Goal: Task Accomplishment & Management: Use online tool/utility

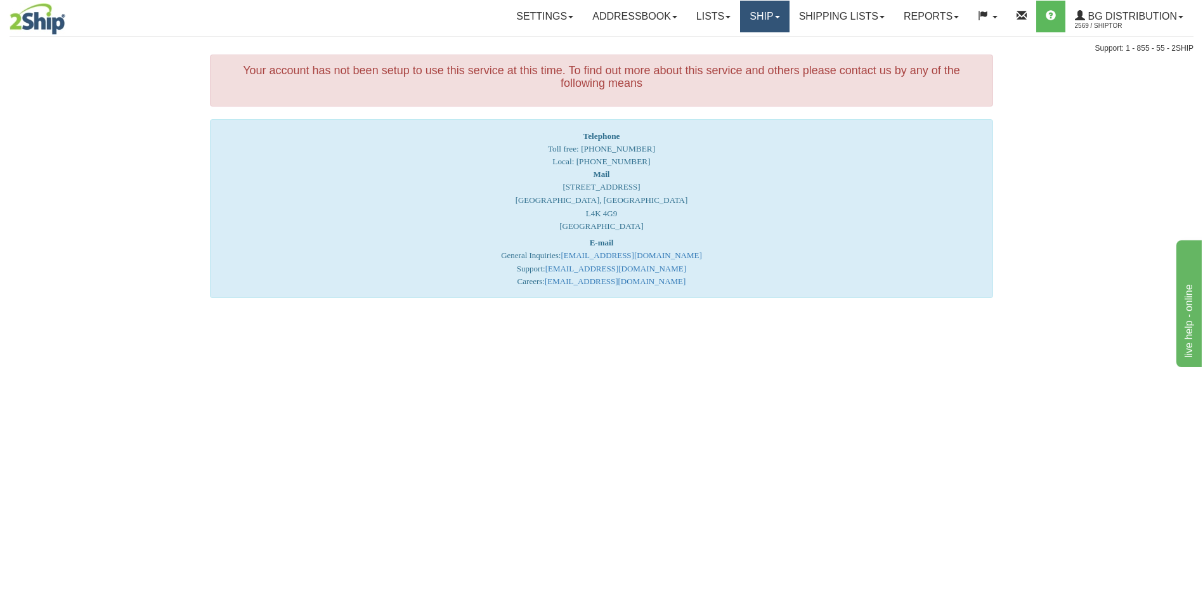
click at [756, 14] on link "Ship" at bounding box center [764, 17] width 49 height 32
click at [737, 44] on span "Ship Screen" at bounding box center [725, 44] width 48 height 10
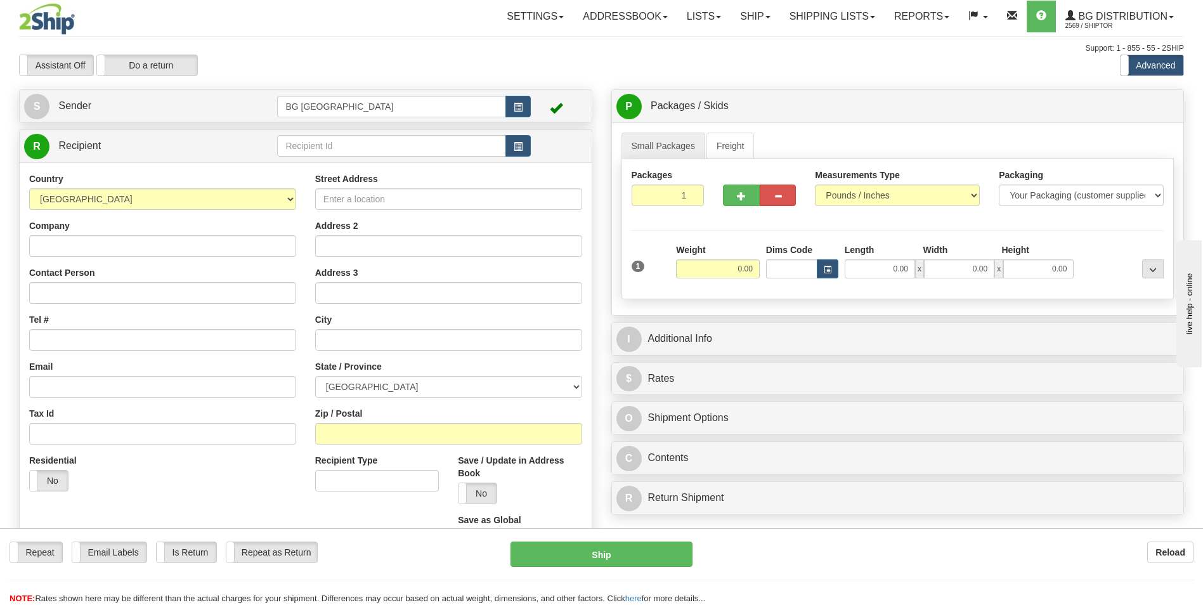
click at [167, 16] on div at bounding box center [111, 19] width 185 height 32
click at [330, 153] on input "text" at bounding box center [391, 146] width 228 height 22
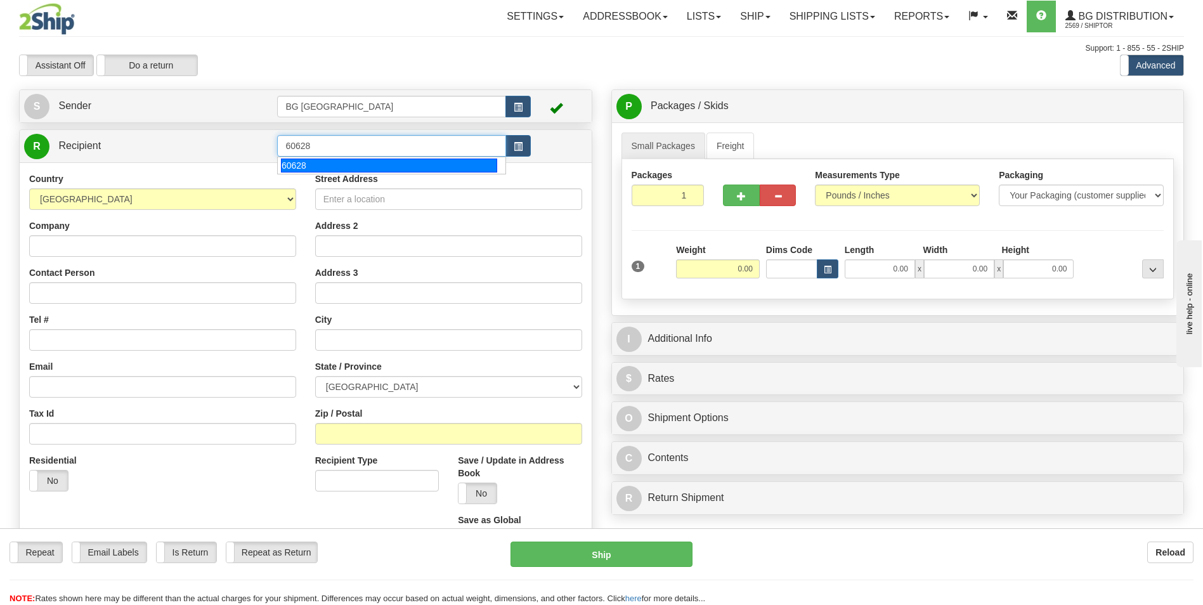
click at [343, 169] on div "60628" at bounding box center [389, 166] width 216 height 14
type input "60628"
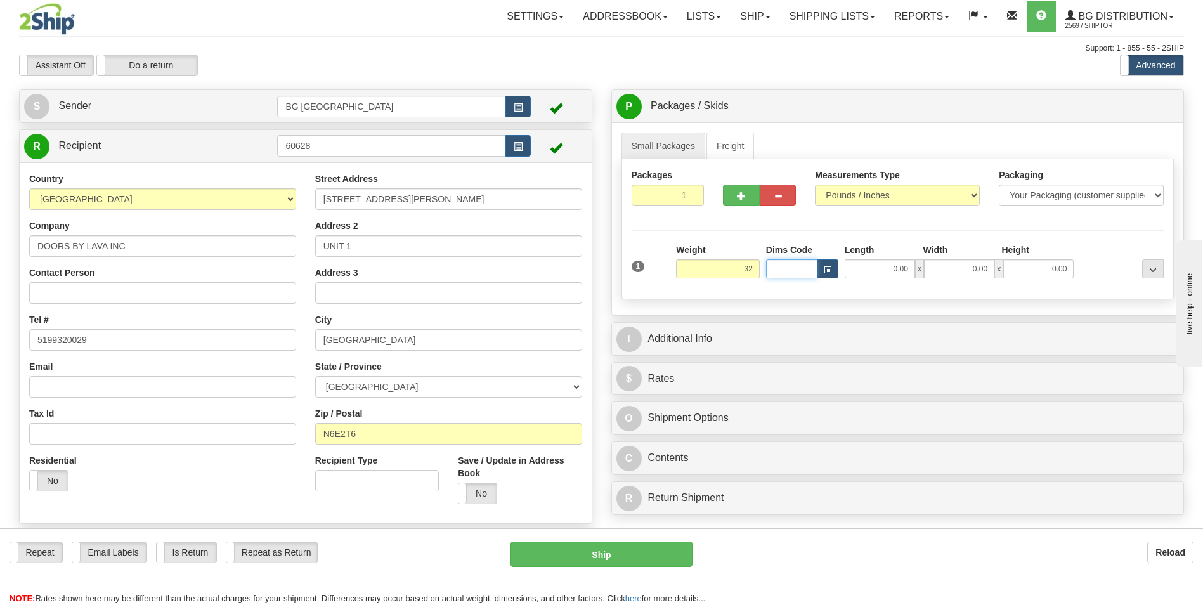
type input "32.00"
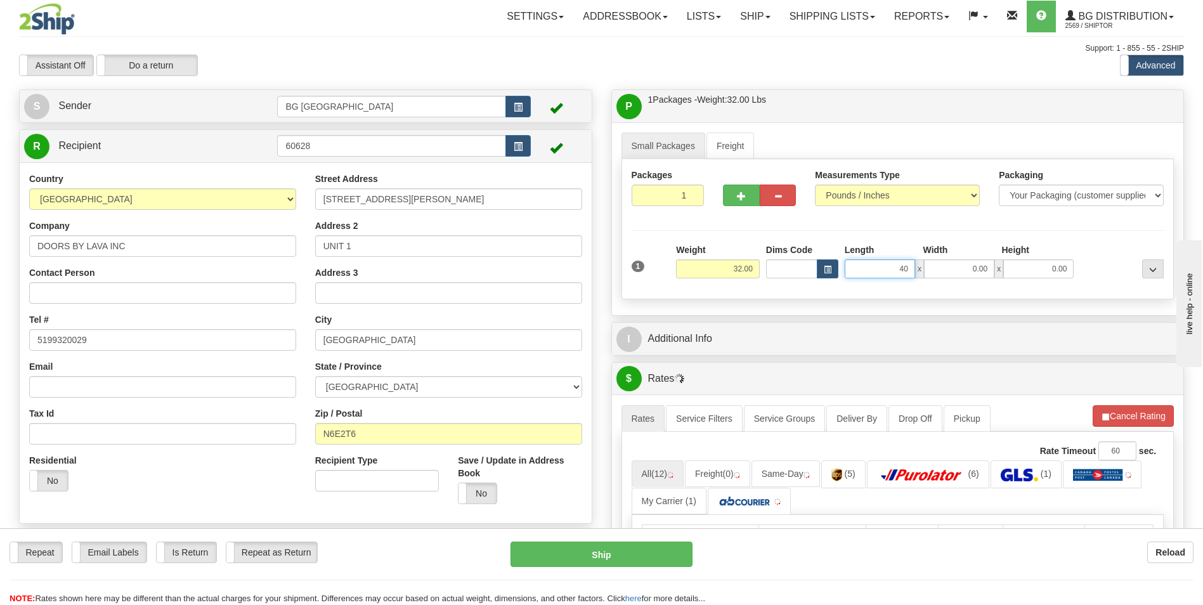
type input "40.00"
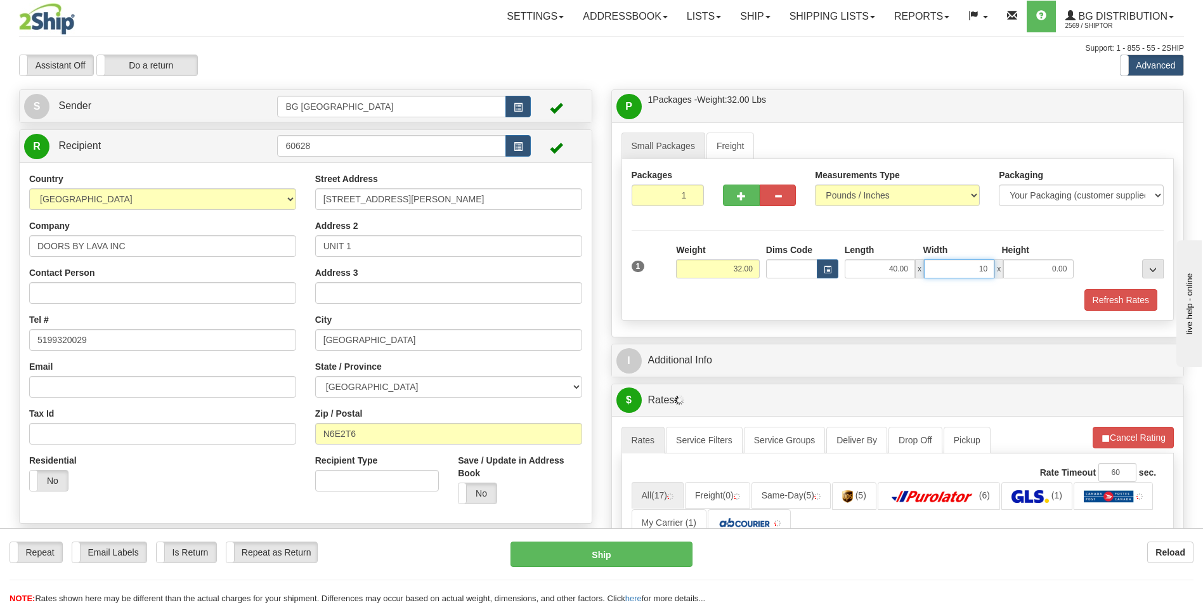
type input "10.00"
type input "5.00"
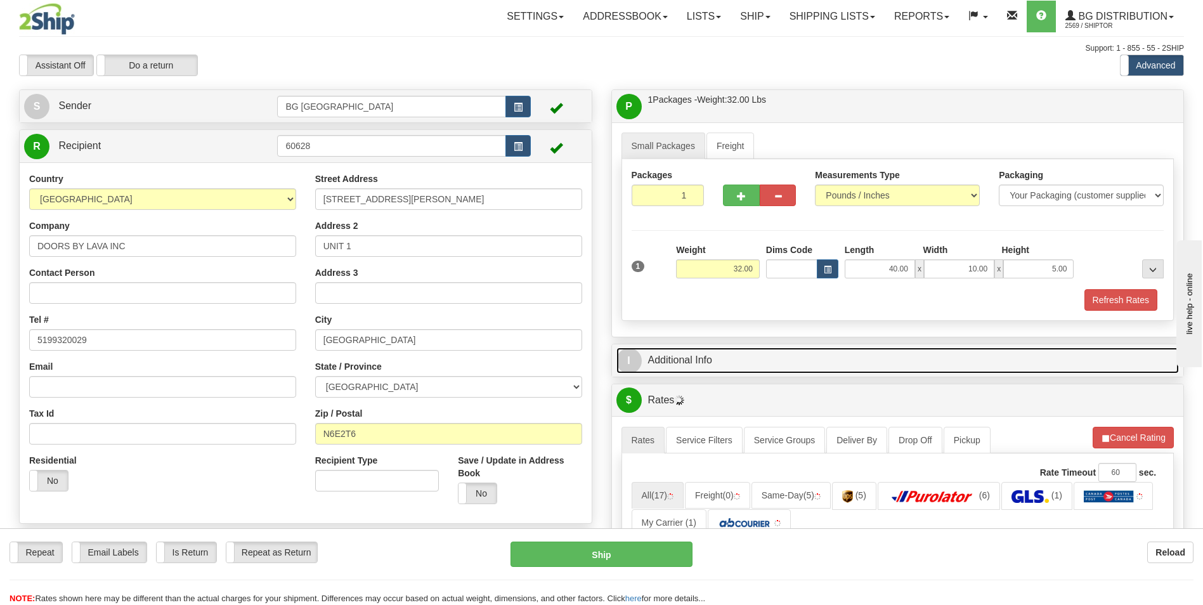
click at [717, 349] on link "I Additional Info" at bounding box center [897, 360] width 563 height 26
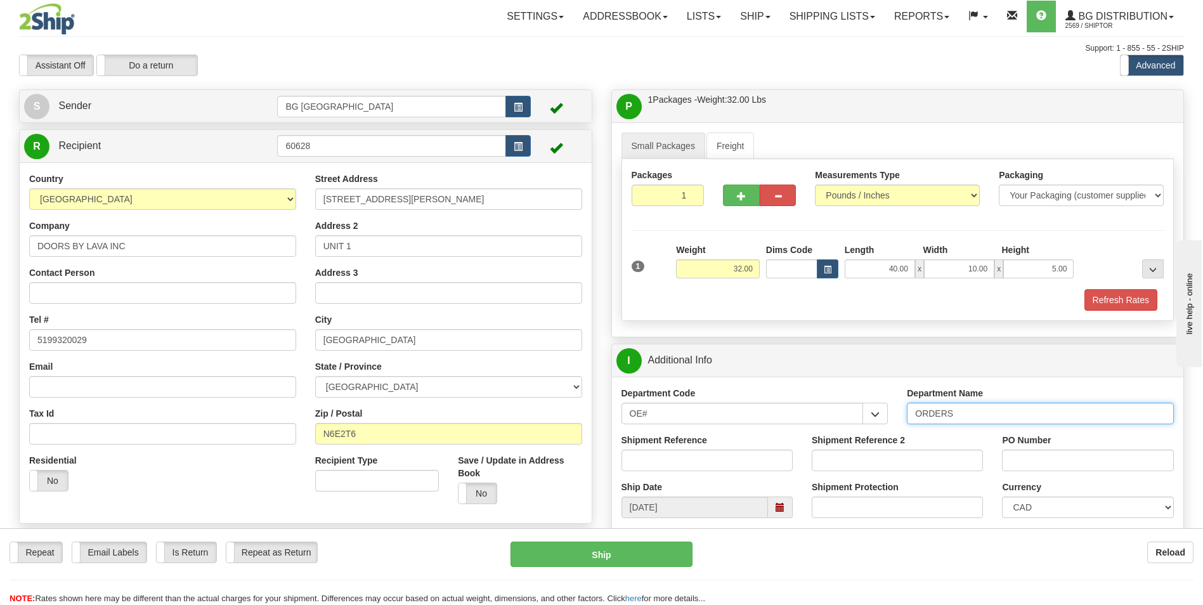
click at [965, 413] on input "ORDERS" at bounding box center [1040, 414] width 267 height 22
type input "70178671-02"
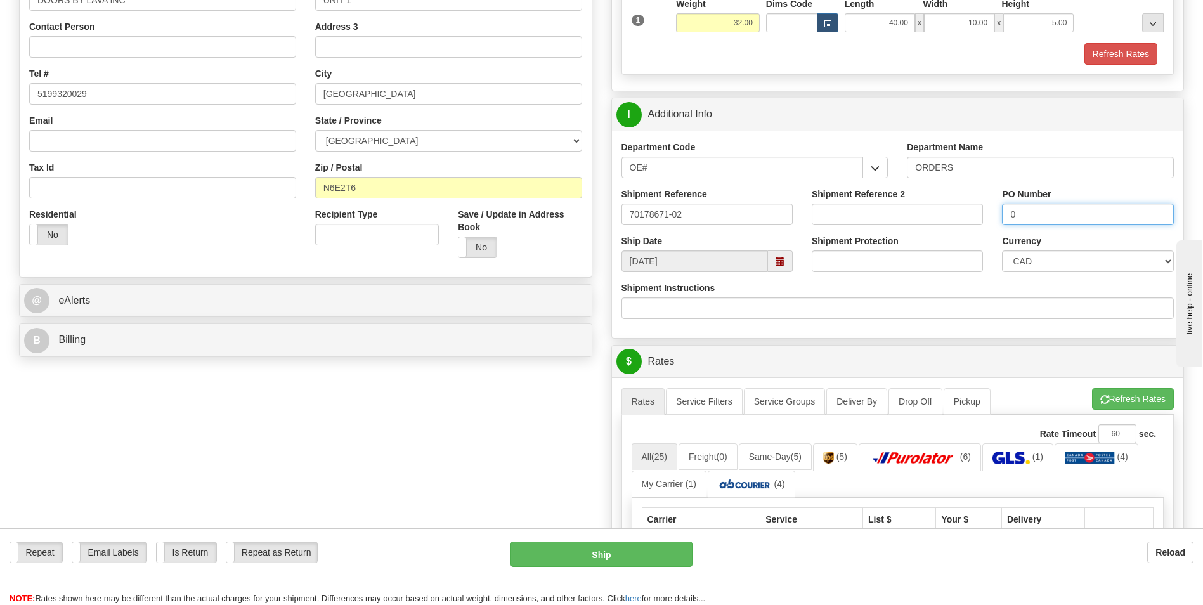
scroll to position [254, 0]
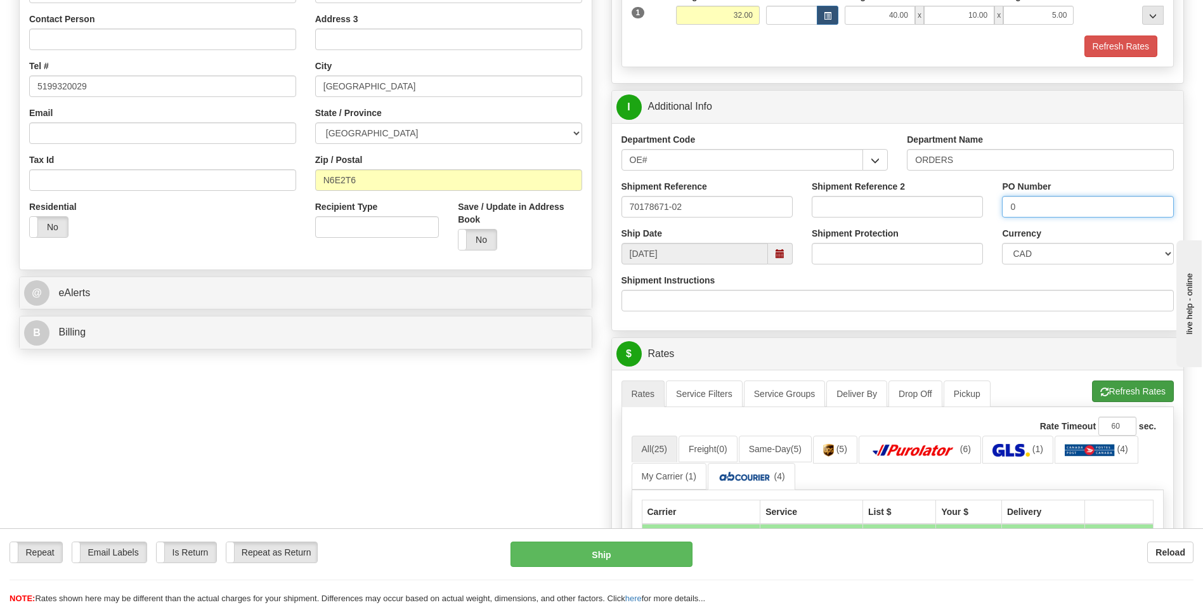
type input "0"
click at [1108, 389] on button "Refresh Rates" at bounding box center [1133, 391] width 82 height 22
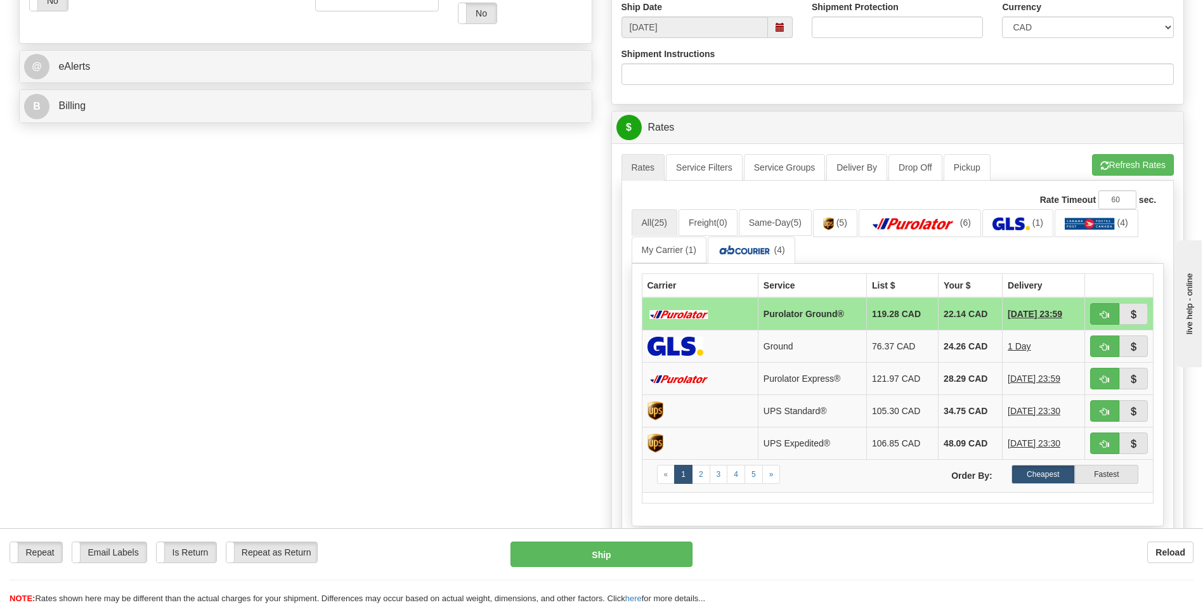
scroll to position [507, 0]
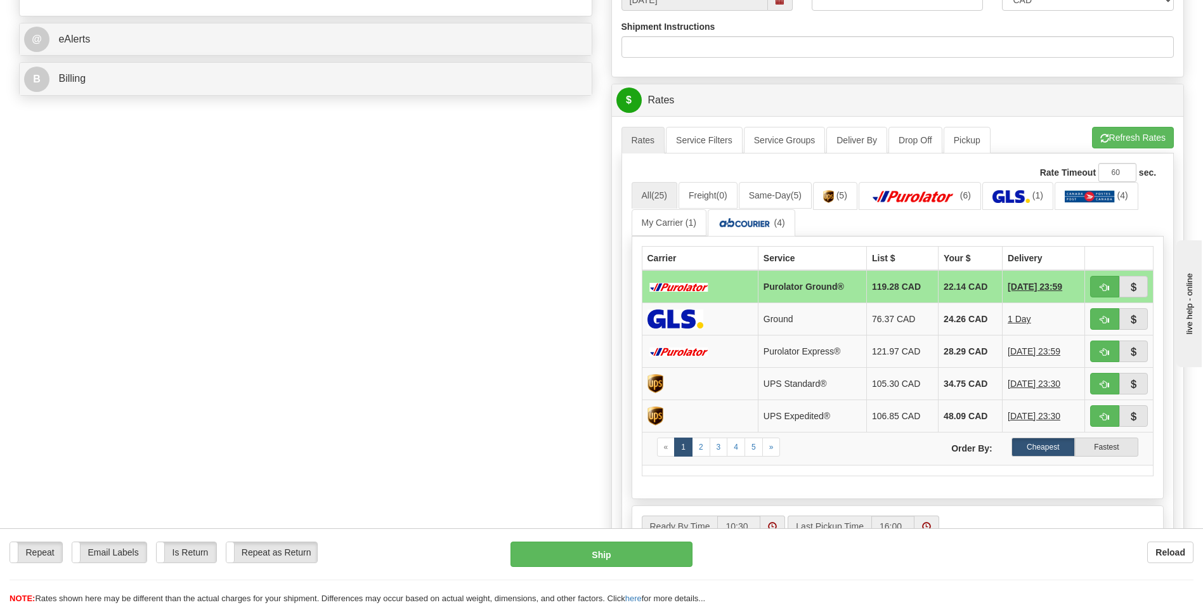
click at [964, 283] on td "22.14 CAD" at bounding box center [970, 286] width 64 height 33
click at [1107, 292] on button "button" at bounding box center [1104, 287] width 29 height 22
type input "260"
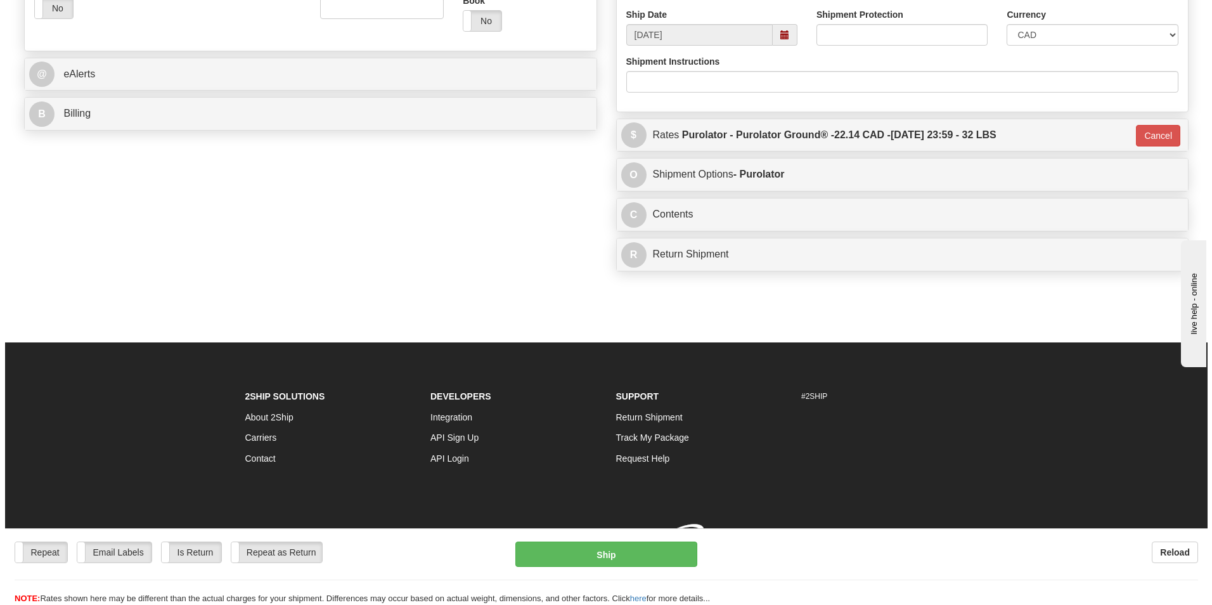
scroll to position [491, 0]
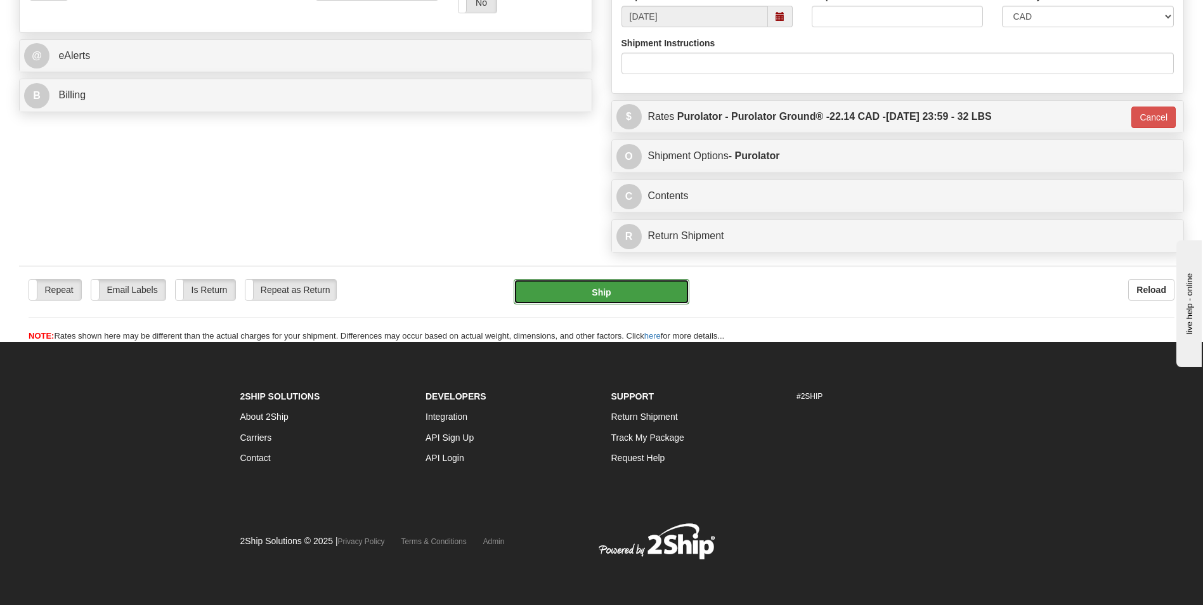
click at [601, 300] on button "Ship" at bounding box center [601, 291] width 175 height 25
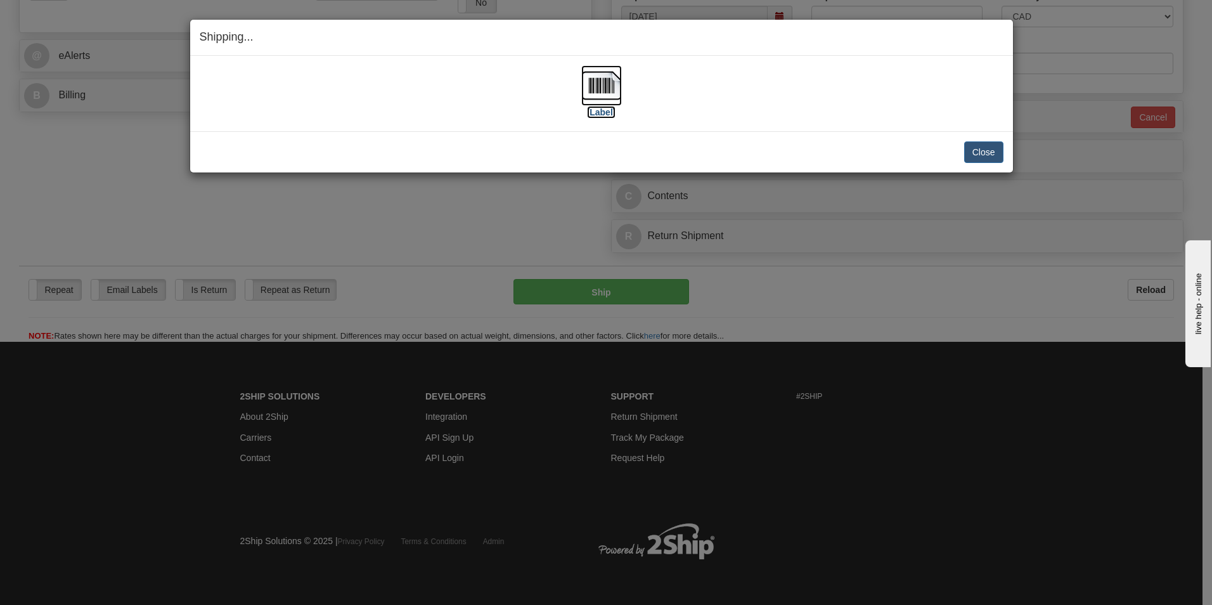
click at [596, 87] on img at bounding box center [601, 85] width 41 height 41
click at [989, 153] on button "Close" at bounding box center [983, 152] width 39 height 22
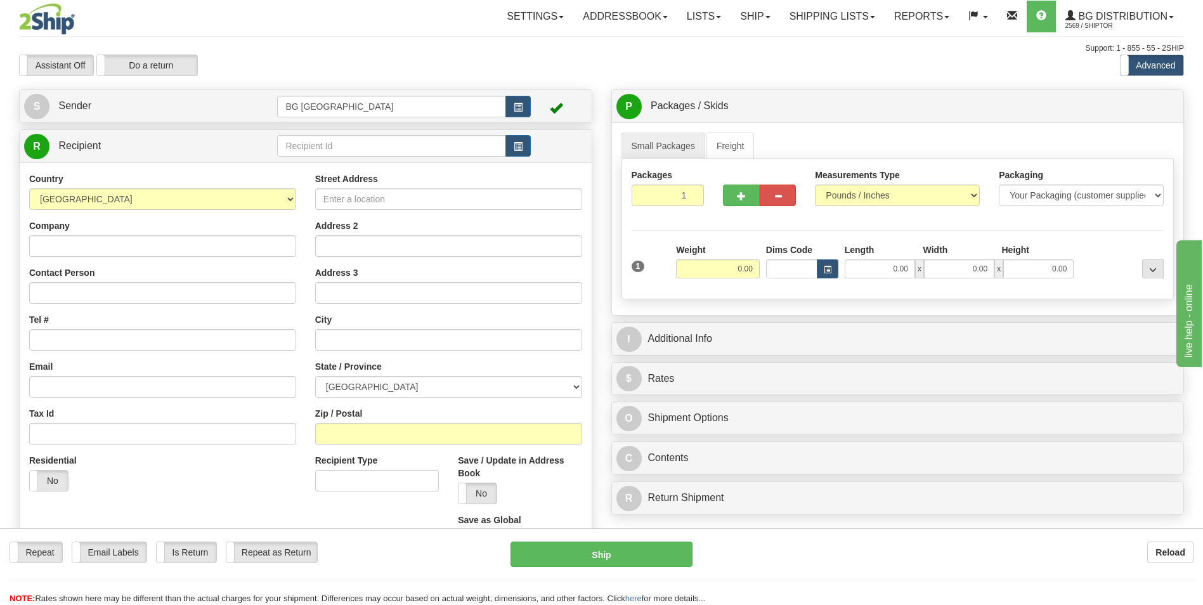
click at [305, 134] on td at bounding box center [403, 146] width 253 height 26
click at [303, 150] on input "text" at bounding box center [391, 146] width 228 height 22
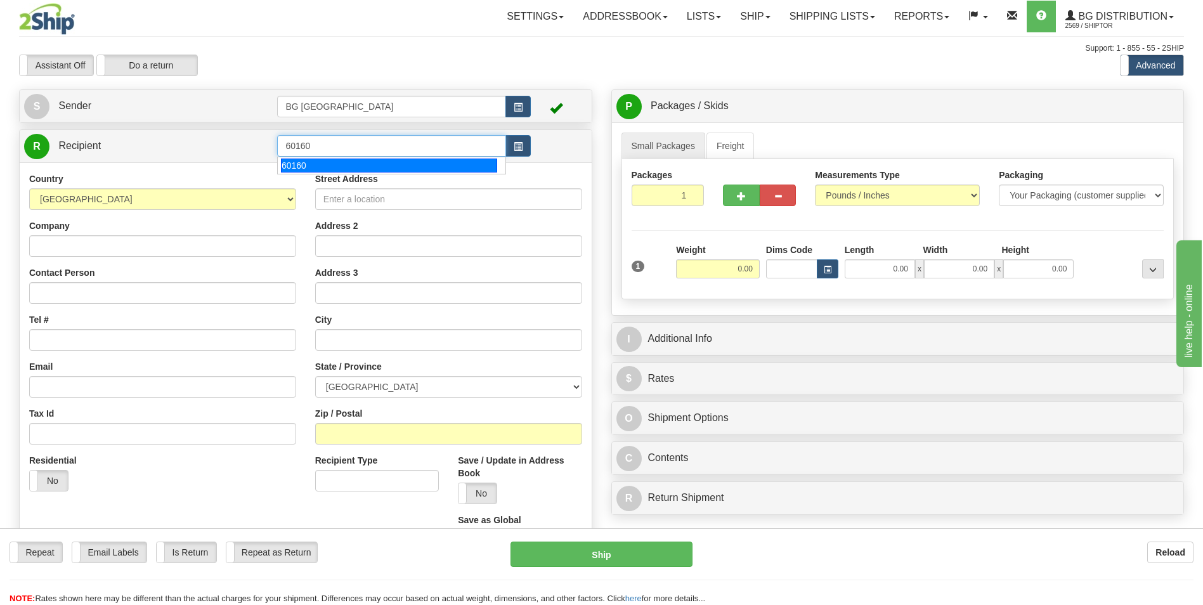
click at [298, 159] on div "60160" at bounding box center [389, 166] width 216 height 14
type input "60160"
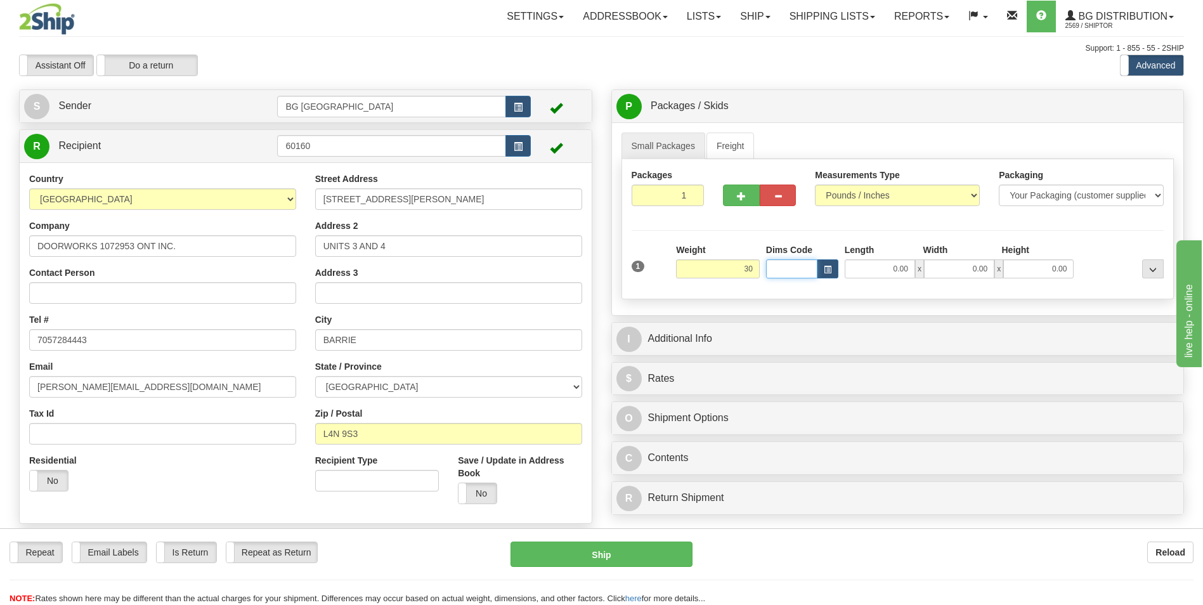
type input "30.00"
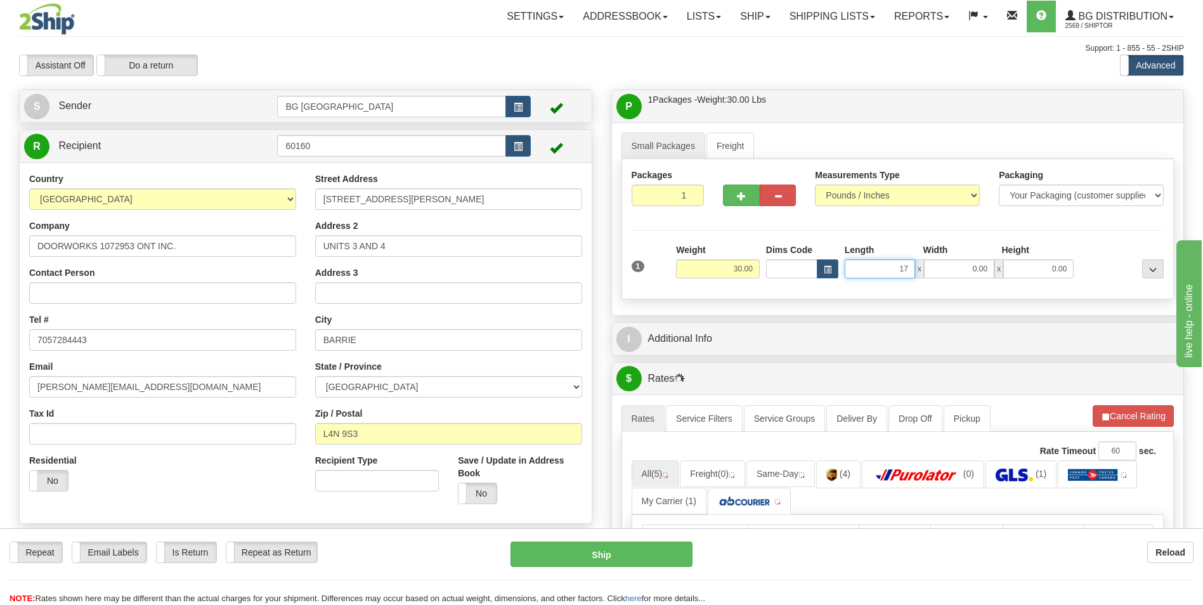
type input "17.00"
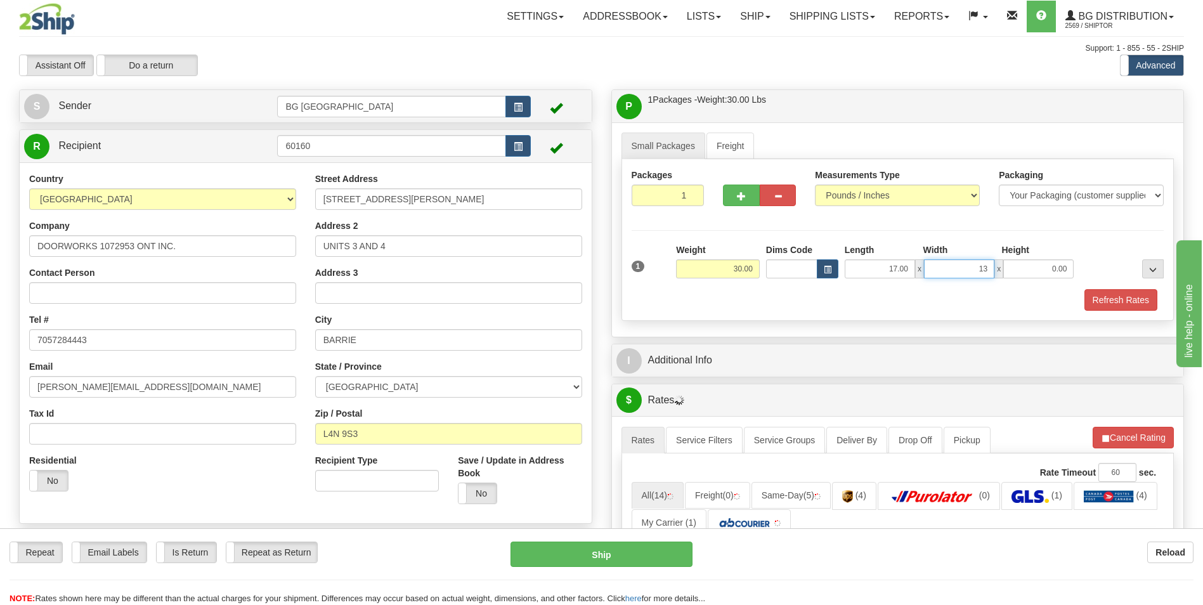
type input "13.00"
click at [741, 198] on span "button" at bounding box center [741, 196] width 9 height 8
type input "2"
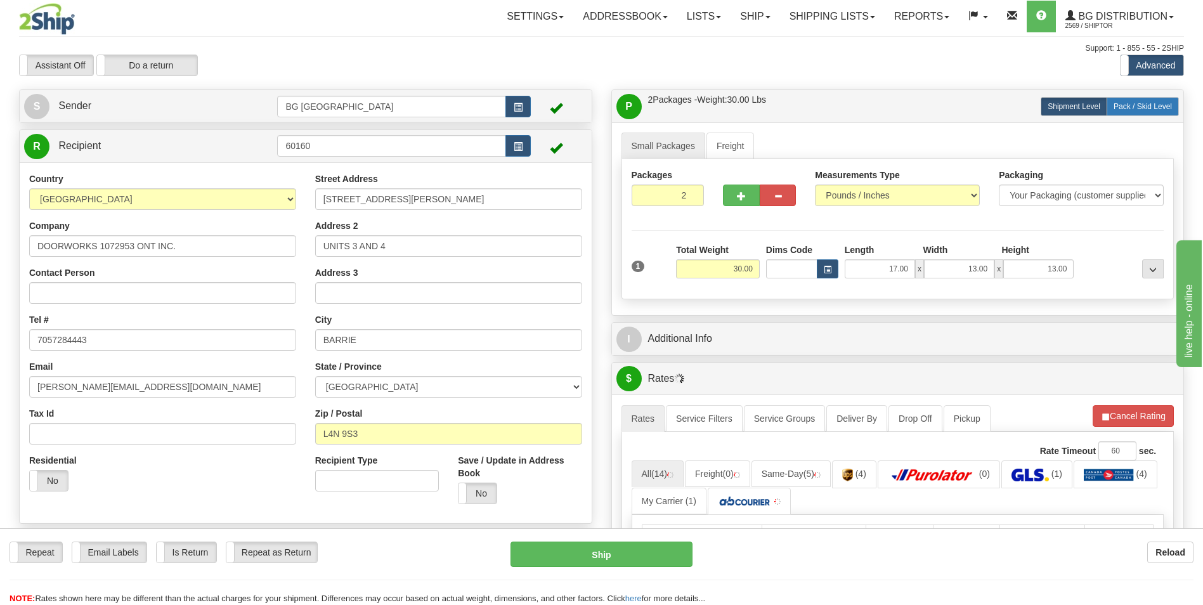
click at [1131, 112] on label "Pack / Skid Level Pack.." at bounding box center [1143, 106] width 72 height 19
radio input "true"
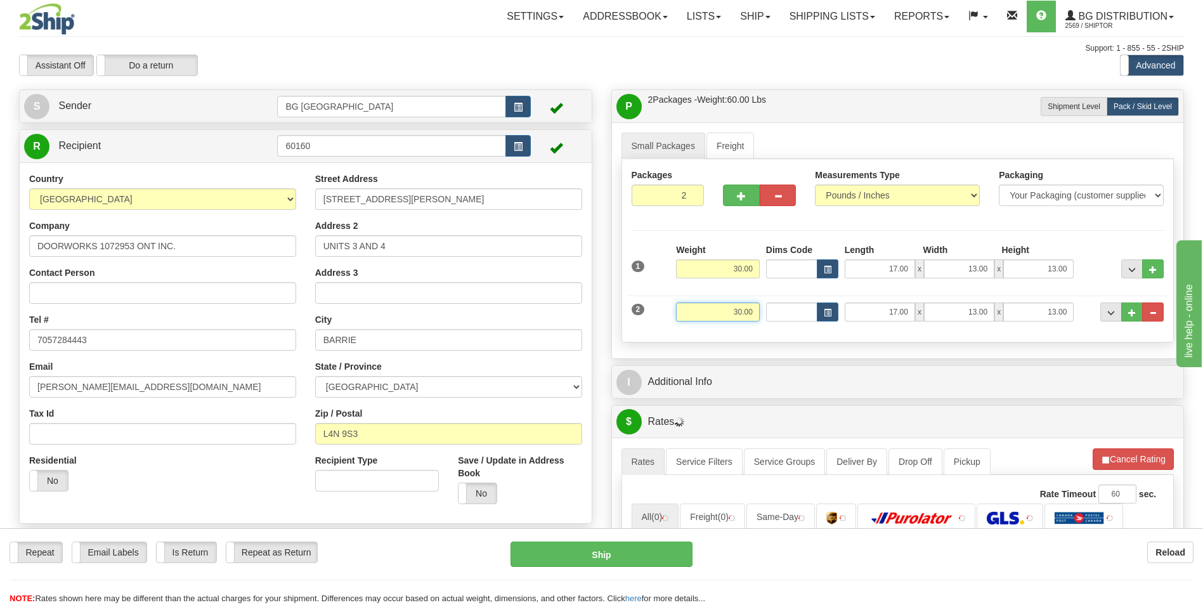
click at [737, 306] on input "30.00" at bounding box center [718, 311] width 84 height 19
type input "5.00"
type input "12.00"
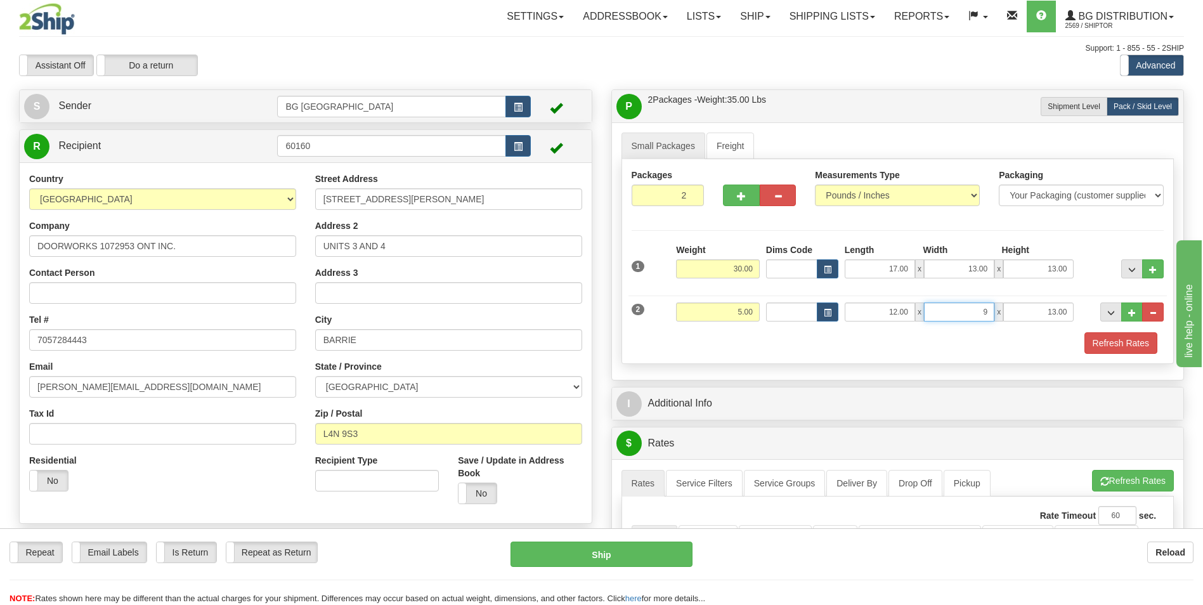
type input "9.00"
type input "7.00"
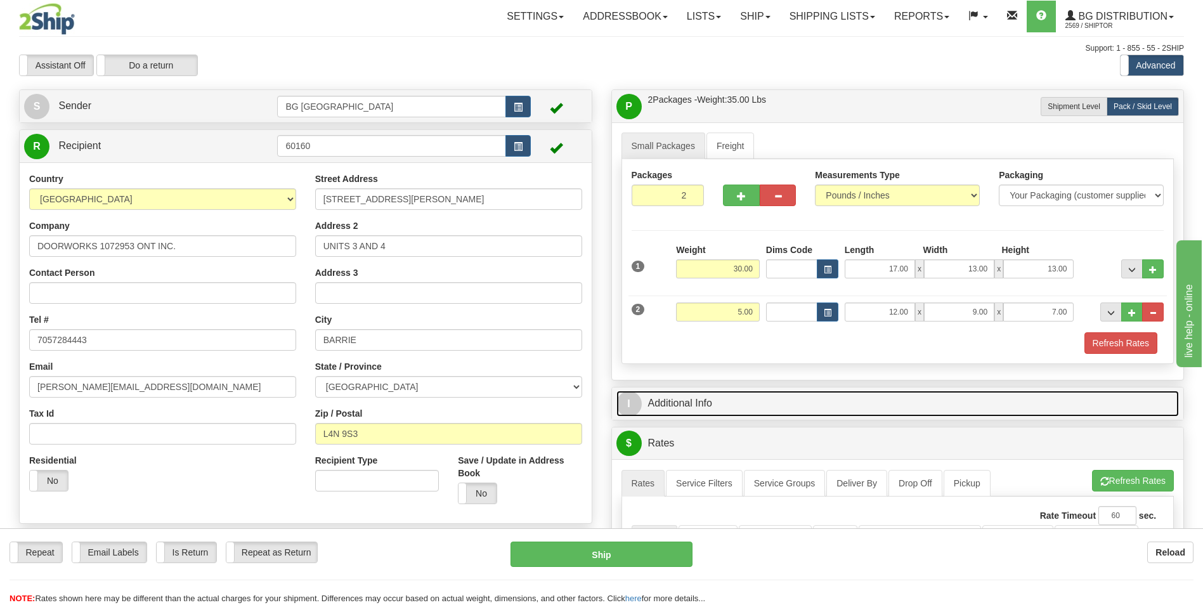
click at [706, 408] on link "I Additional Info" at bounding box center [897, 404] width 563 height 26
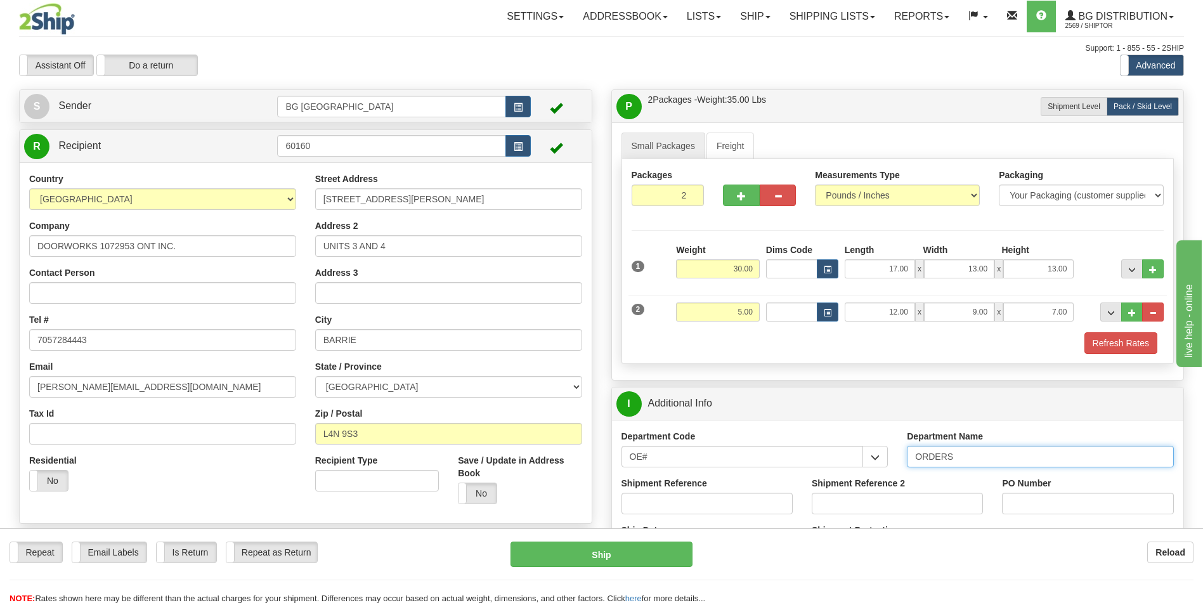
click at [976, 456] on input "ORDERS" at bounding box center [1040, 457] width 267 height 22
type input "70183740-00"
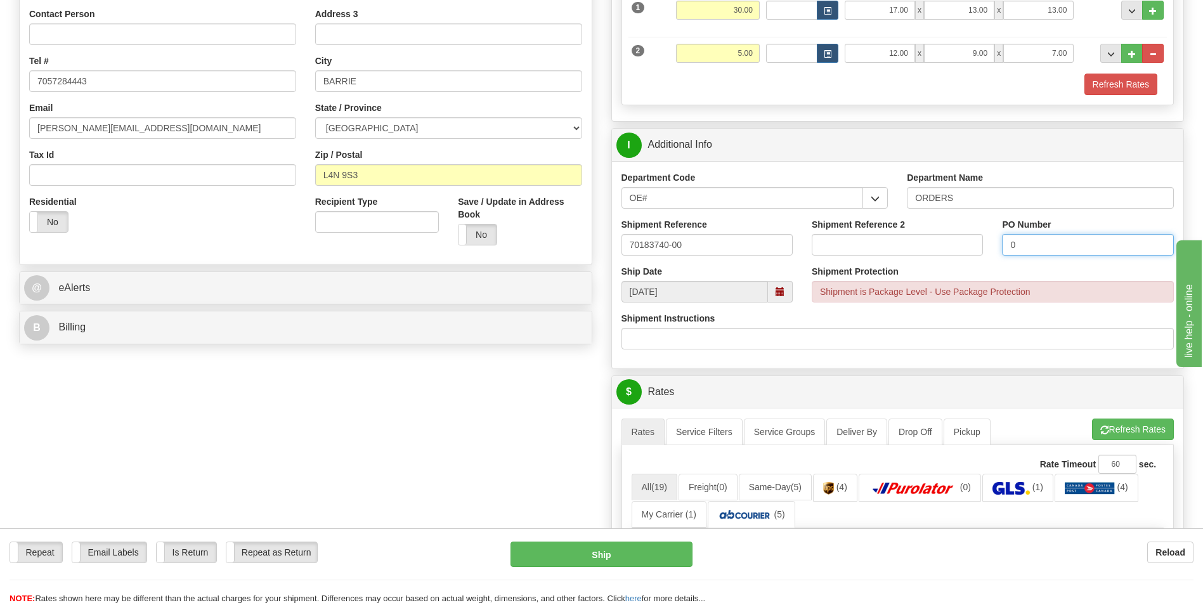
scroll to position [317, 0]
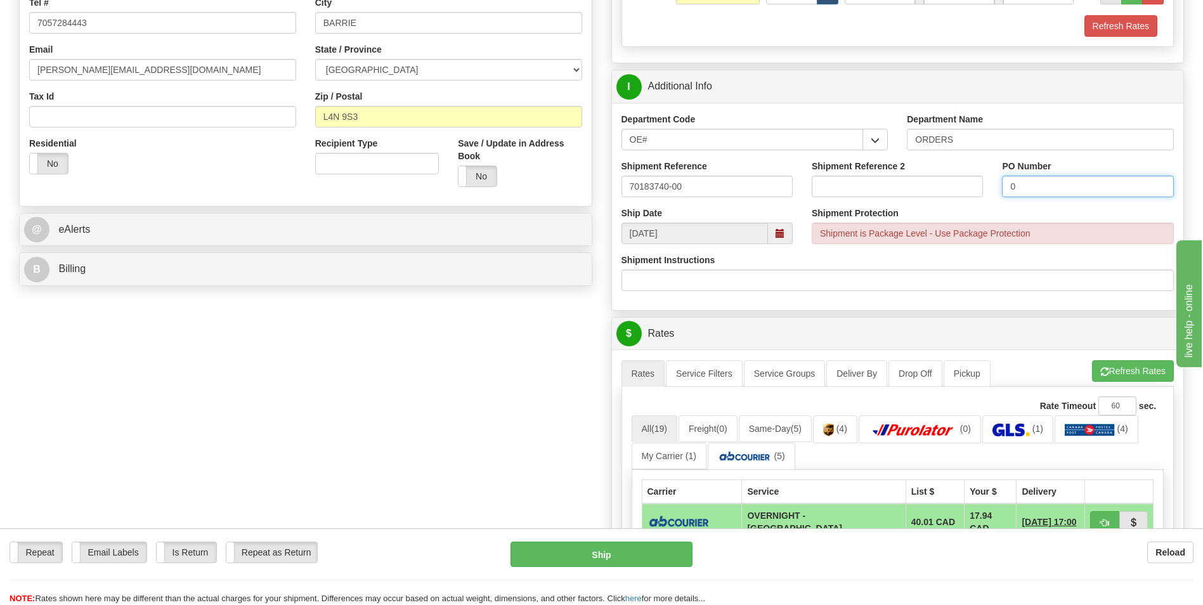
type input "0"
click at [1143, 384] on ul "Rates Service Filters Service Groups Deliver By Drop Off Pickup Refresh Rates C…" at bounding box center [897, 373] width 553 height 27
click at [1145, 376] on button "Refresh Rates" at bounding box center [1133, 371] width 82 height 22
click at [713, 318] on div "$ Rates Cancel" at bounding box center [898, 334] width 572 height 32
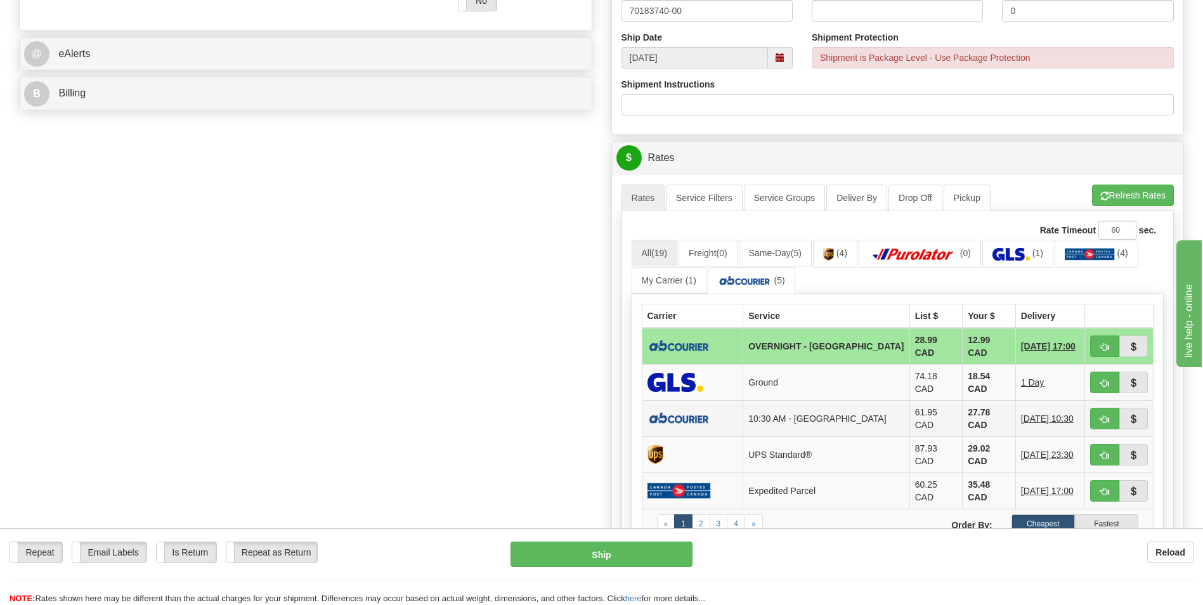
scroll to position [507, 0]
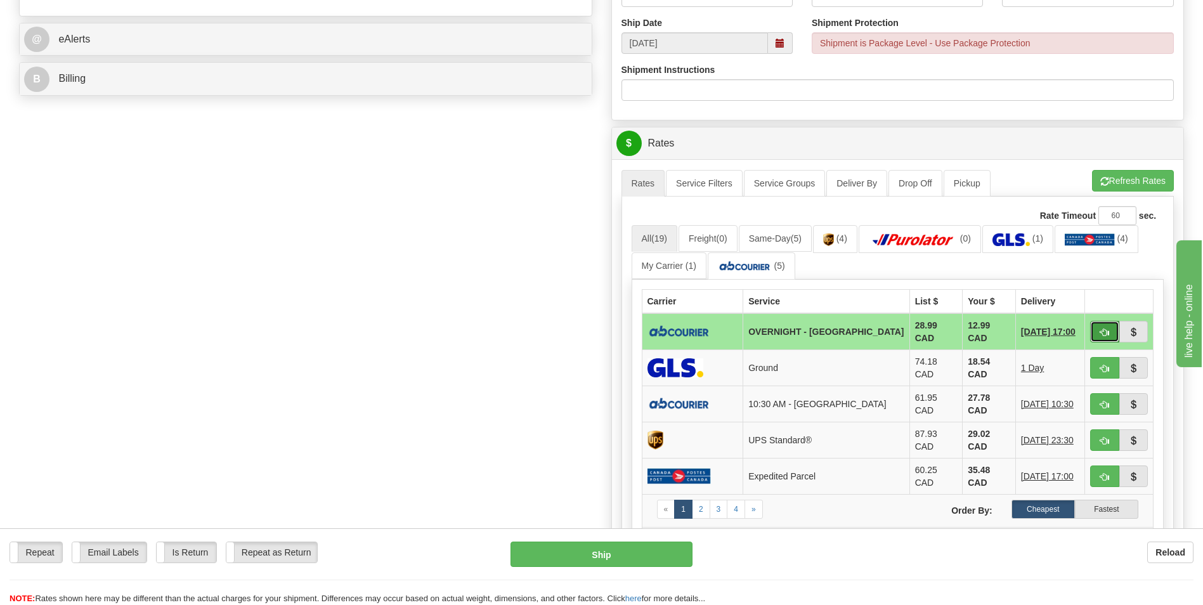
click at [1099, 323] on button "button" at bounding box center [1104, 332] width 29 height 22
type input "4"
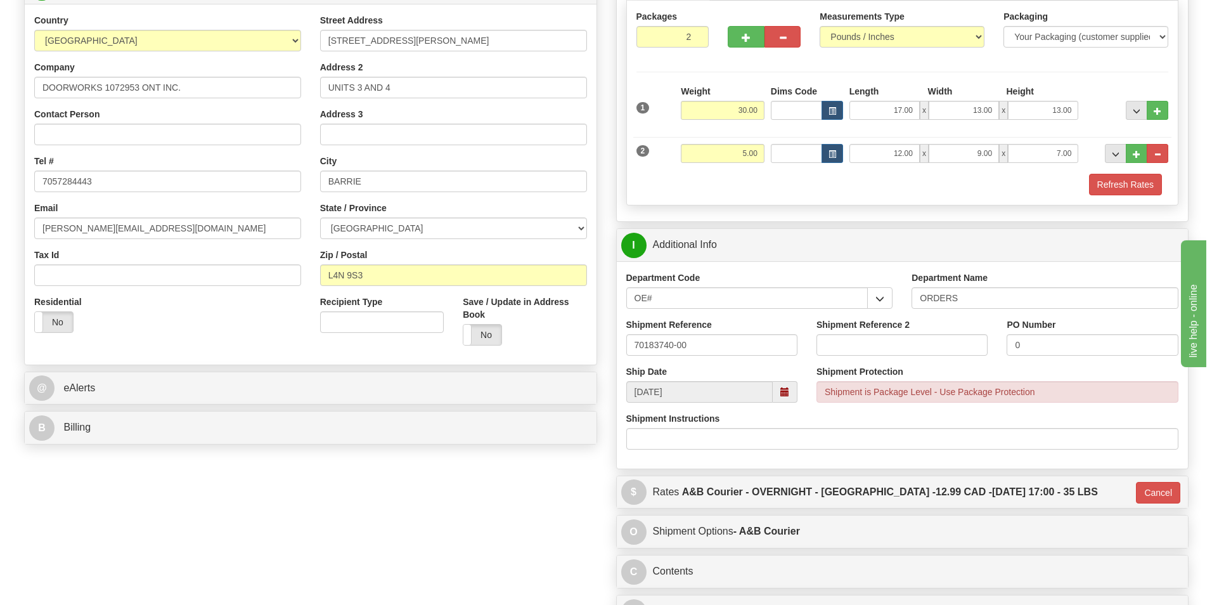
scroll to position [380, 0]
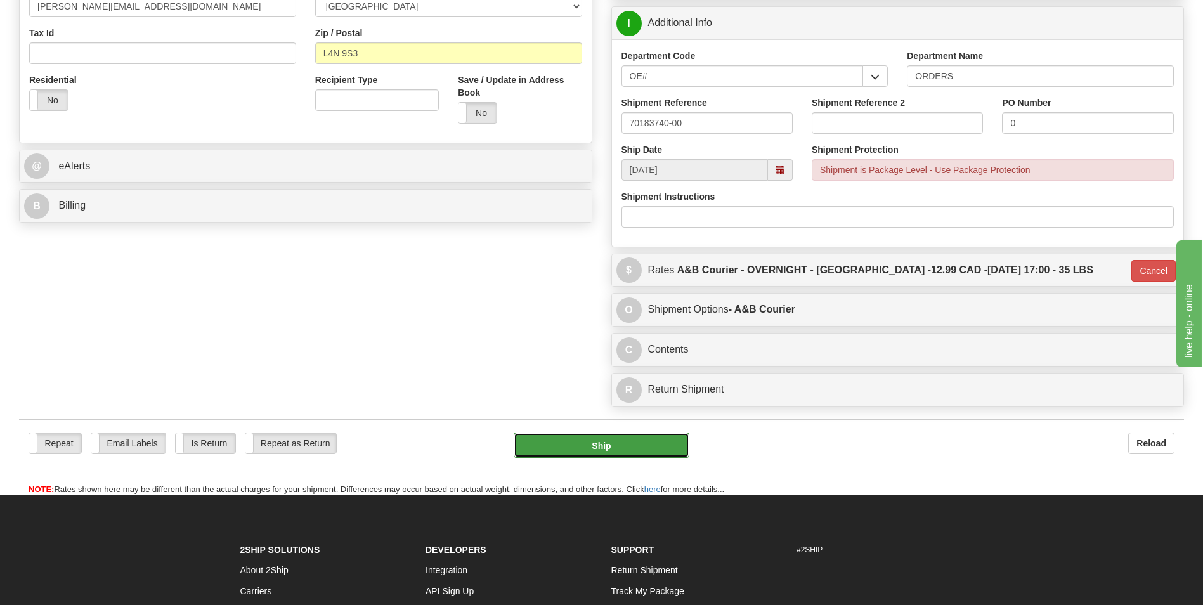
click at [590, 446] on button "Ship" at bounding box center [601, 444] width 175 height 25
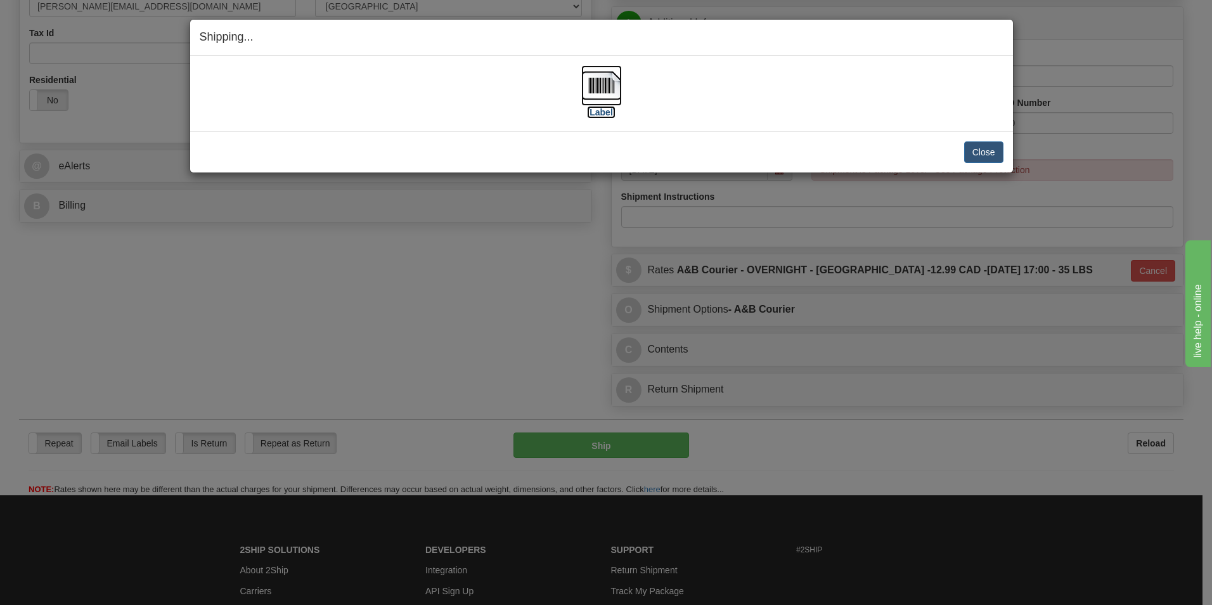
click at [602, 72] on img at bounding box center [601, 85] width 41 height 41
click at [977, 142] on button "Close" at bounding box center [983, 152] width 39 height 22
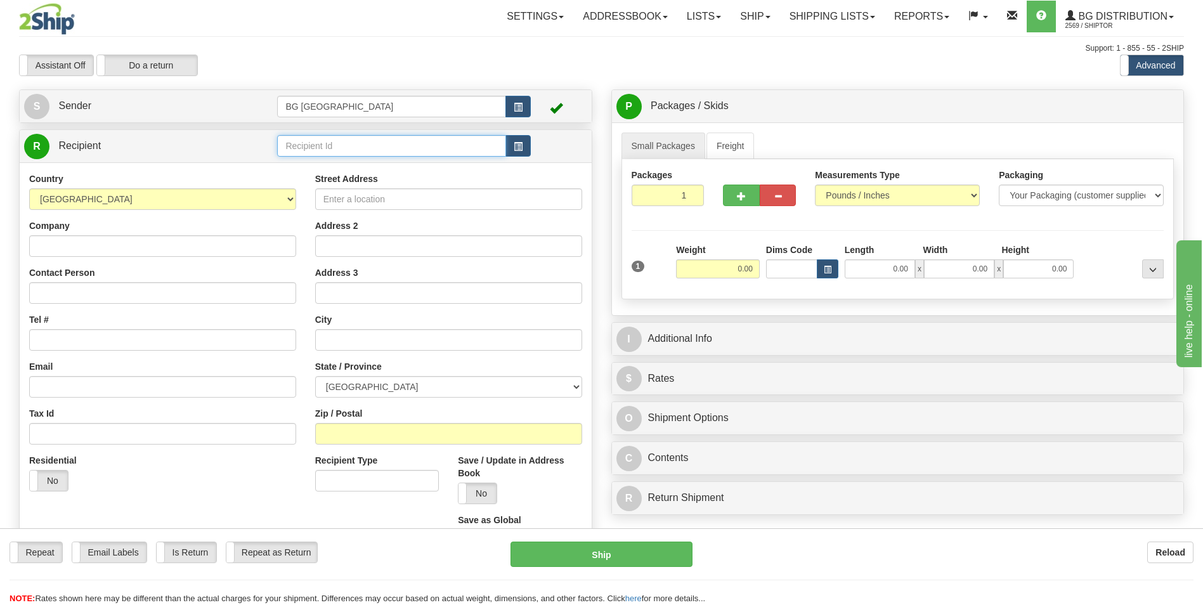
click at [382, 151] on input "text" at bounding box center [391, 146] width 228 height 22
click at [360, 162] on div "60585" at bounding box center [389, 166] width 216 height 14
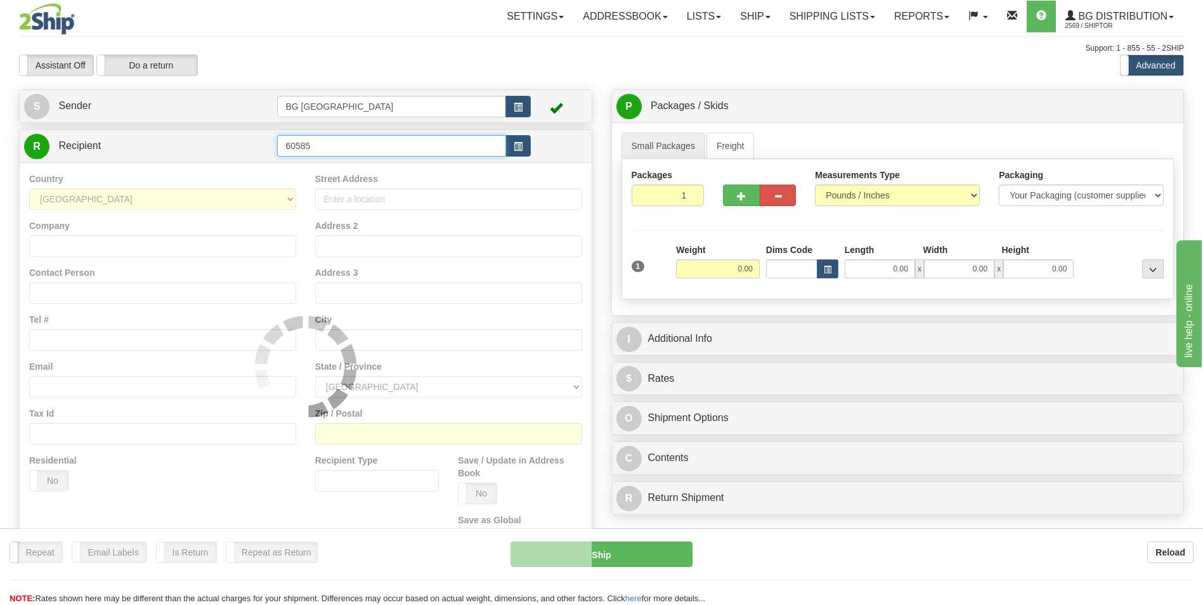
type input "60585"
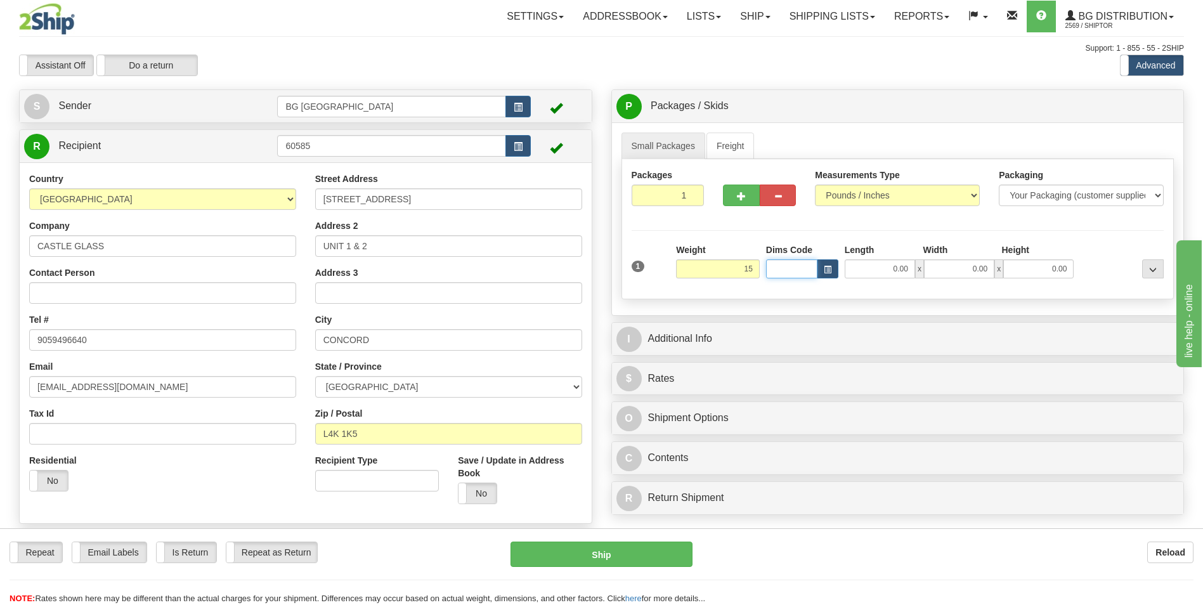
type input "15.00"
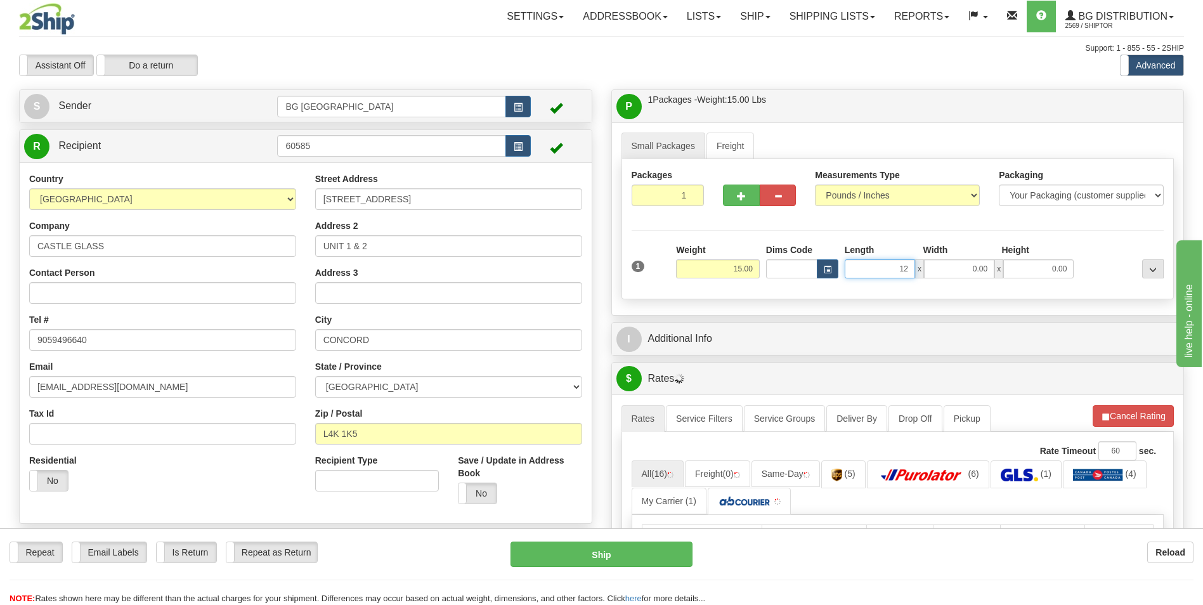
type input "12.00"
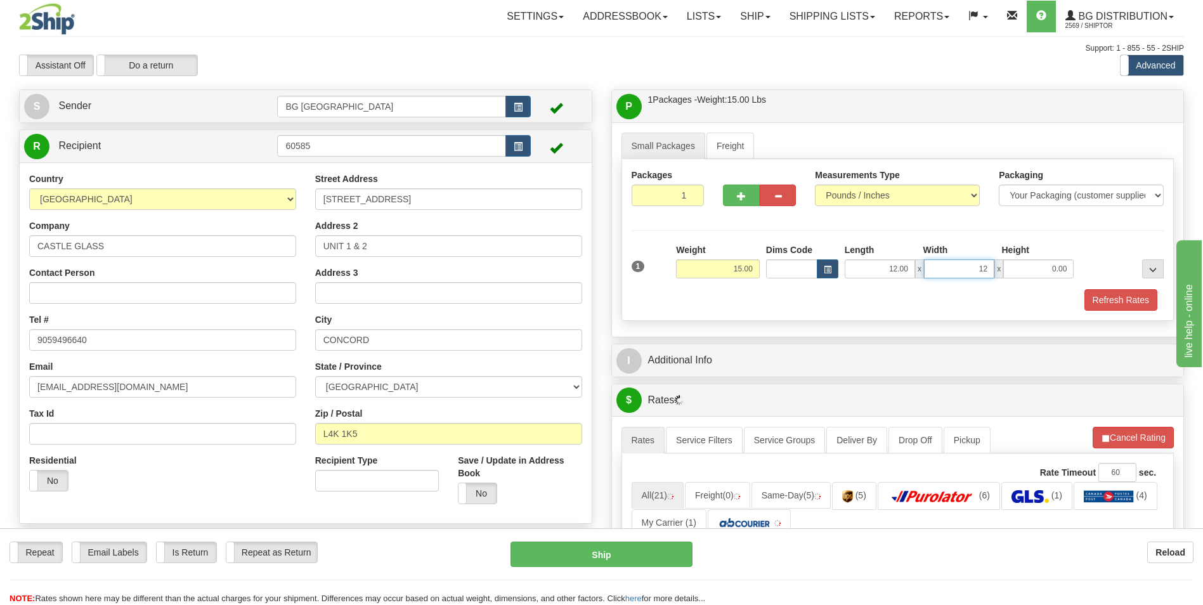
type input "12.00"
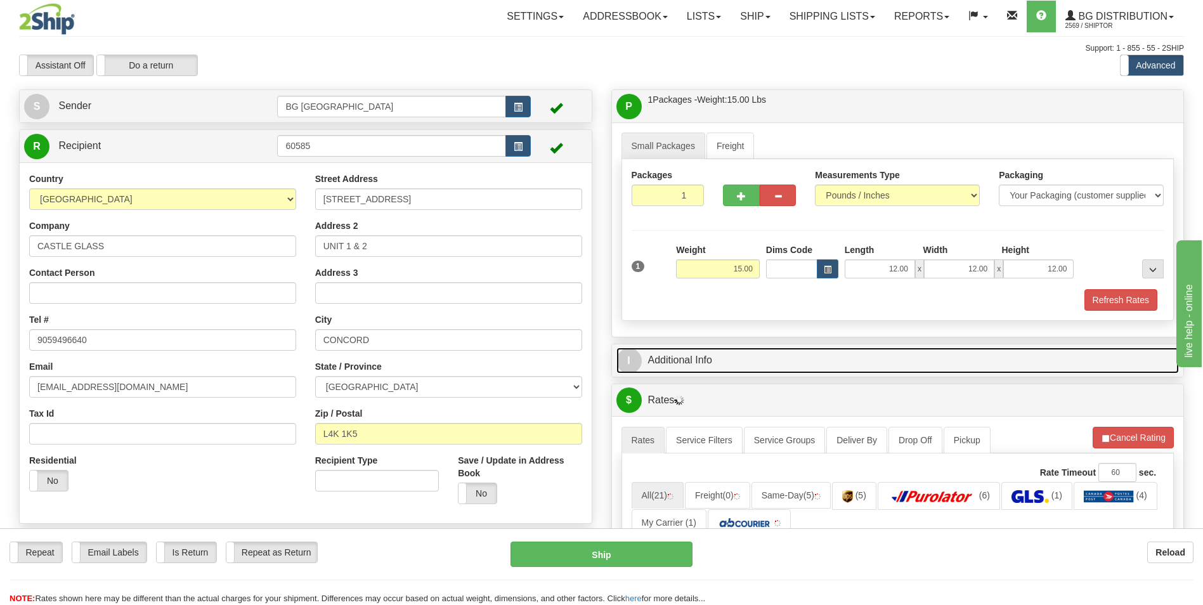
click at [703, 353] on link "I Additional Info" at bounding box center [897, 360] width 563 height 26
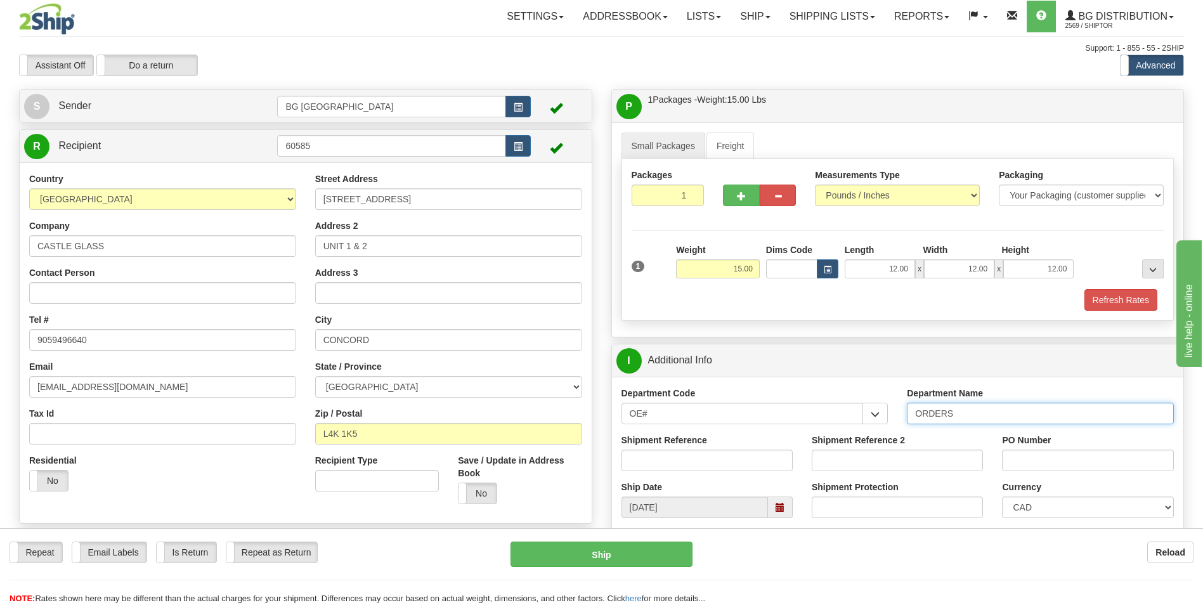
click at [969, 416] on input "ORDERS" at bounding box center [1040, 414] width 267 height 22
type input "70183843-00"
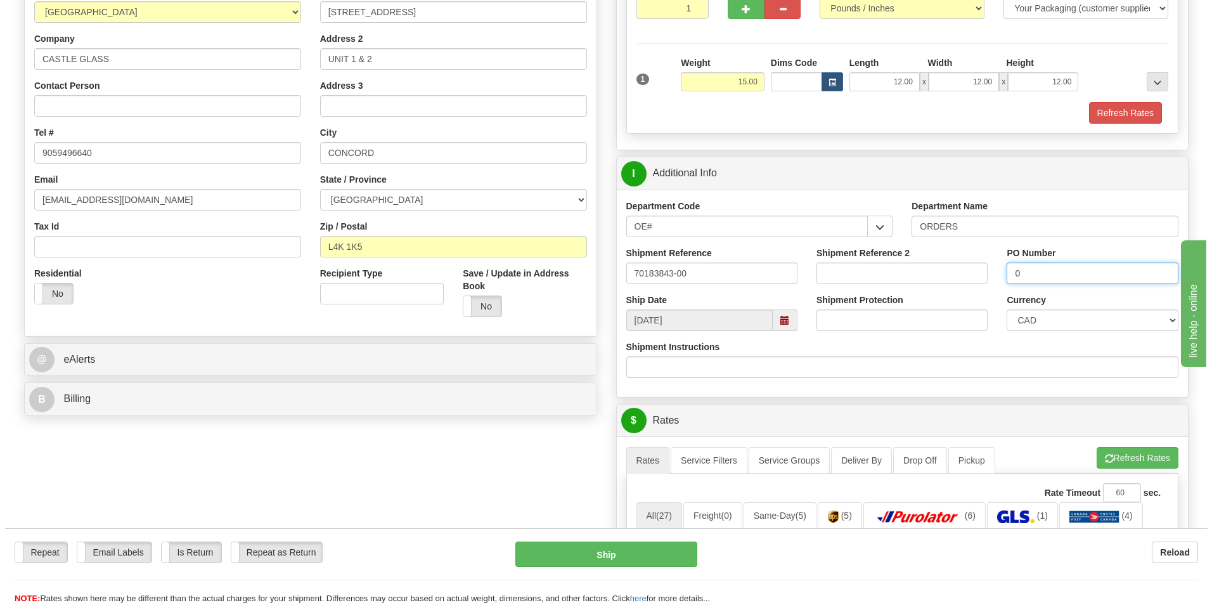
scroll to position [317, 0]
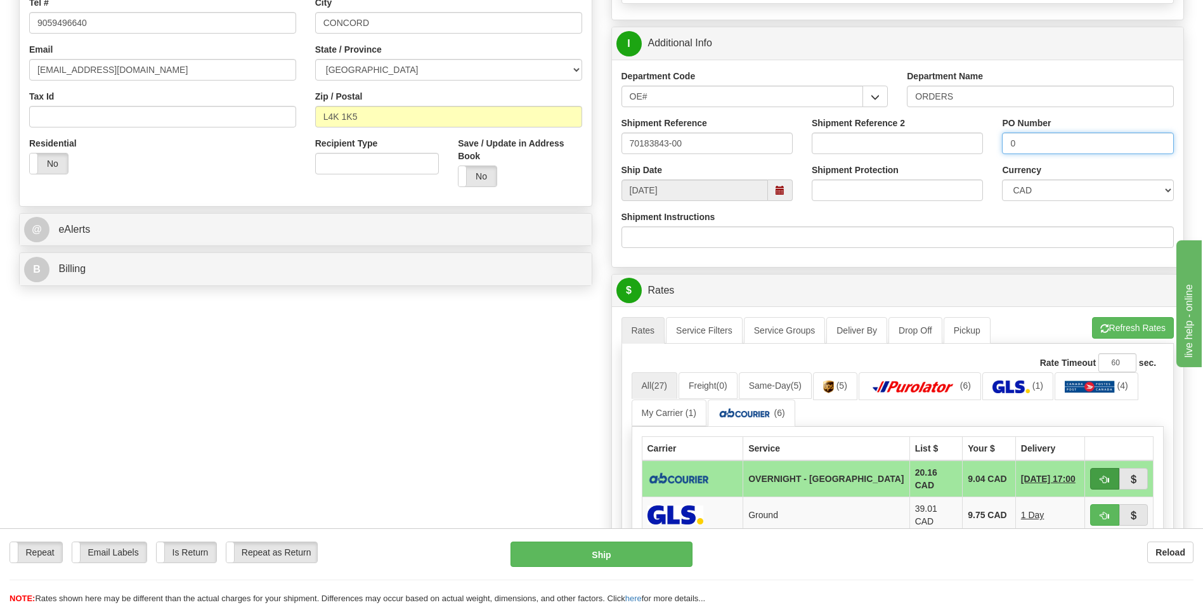
type input "0"
click at [1101, 486] on button "button" at bounding box center [1104, 479] width 29 height 22
type input "4"
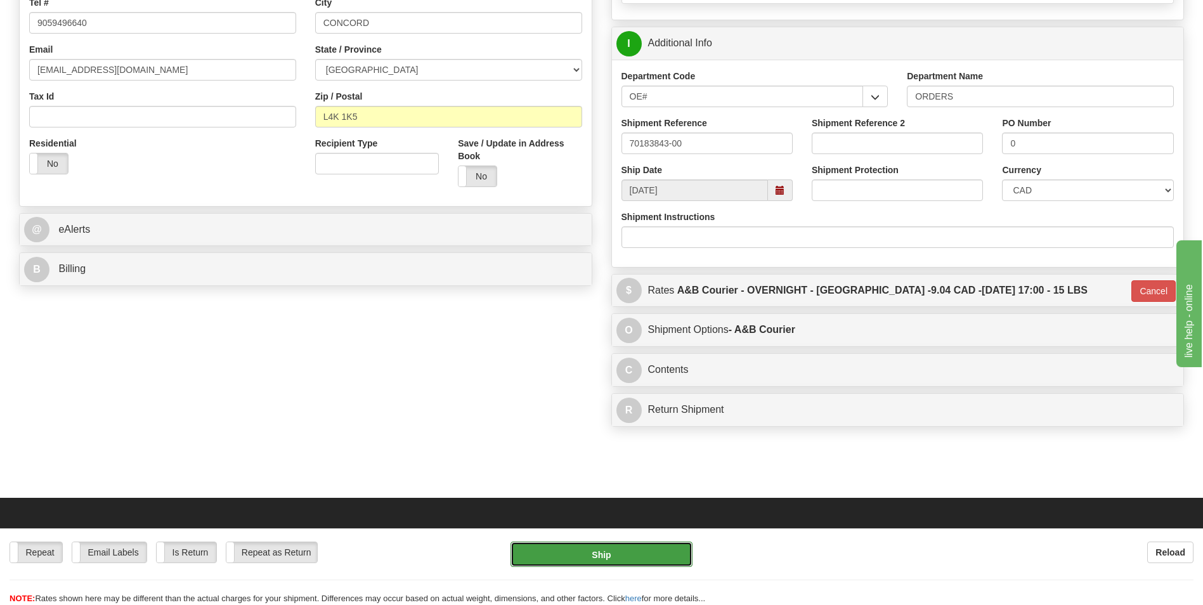
click at [599, 547] on button "Ship" at bounding box center [600, 554] width 181 height 25
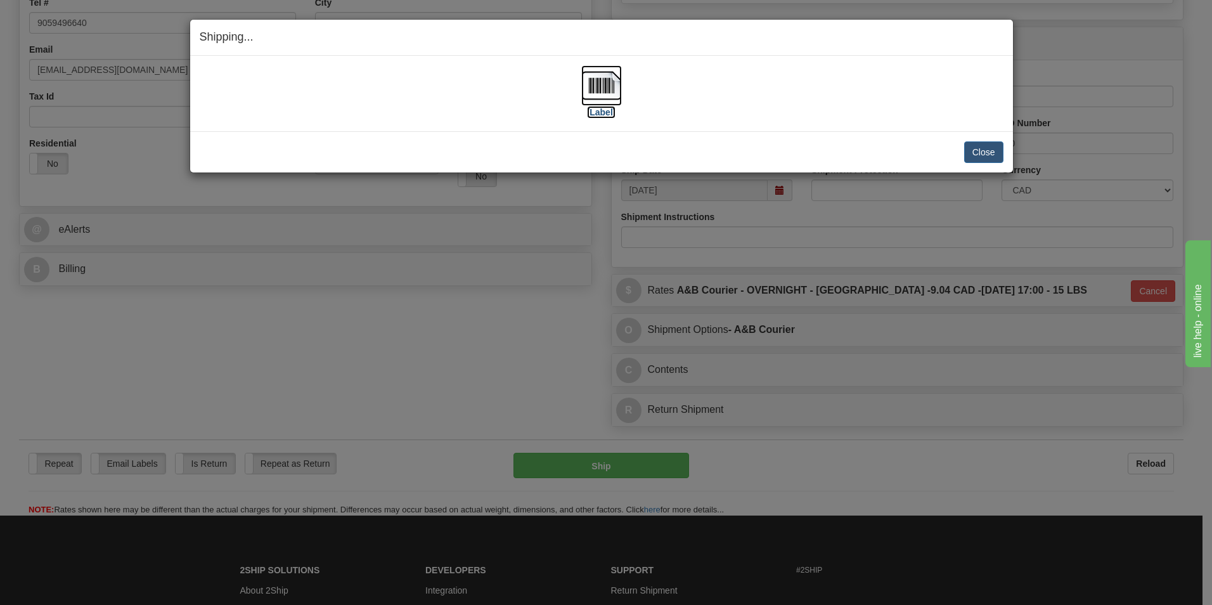
click at [588, 83] on img at bounding box center [601, 85] width 41 height 41
click at [977, 156] on button "Close" at bounding box center [983, 152] width 39 height 22
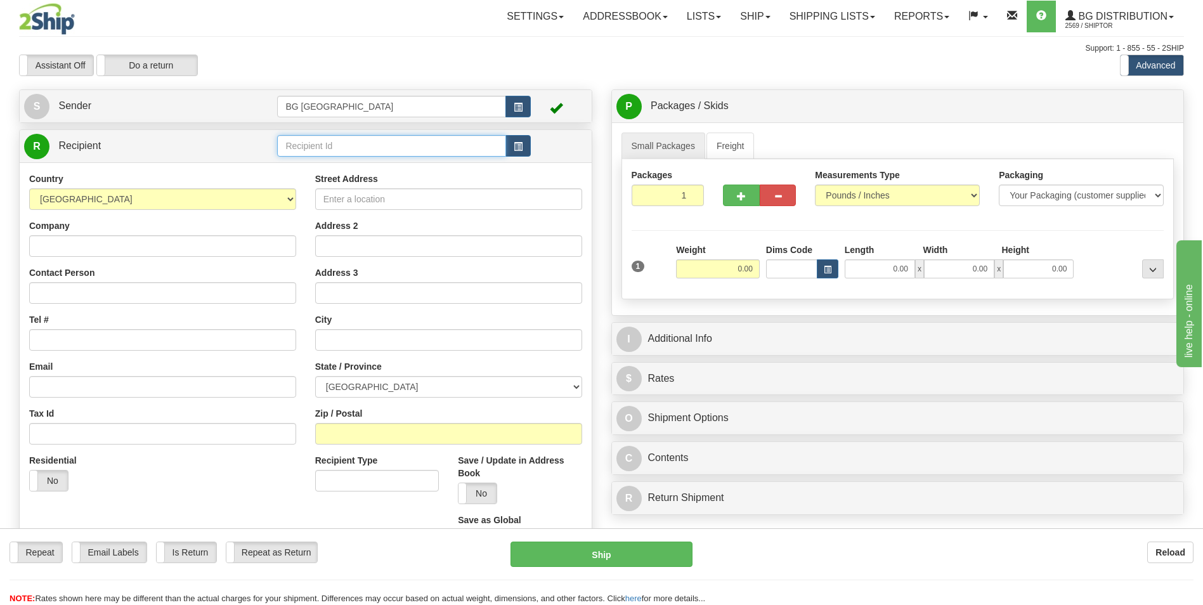
click at [377, 152] on input "text" at bounding box center [391, 146] width 228 height 22
click at [308, 167] on div "60230" at bounding box center [389, 166] width 216 height 14
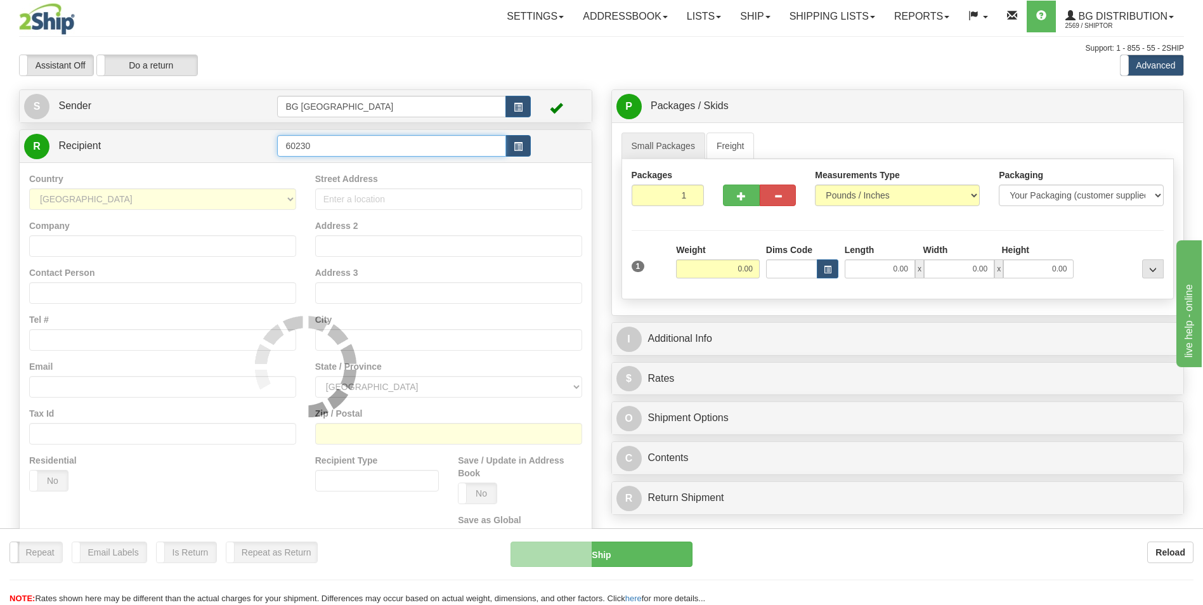
type input "60230"
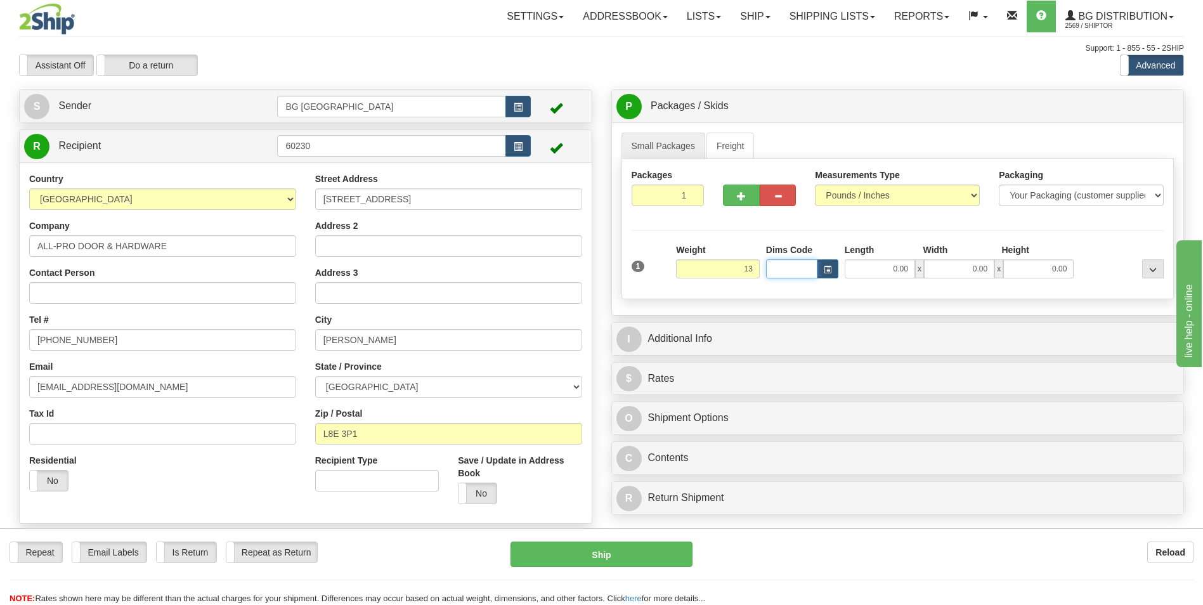
type input "13.00"
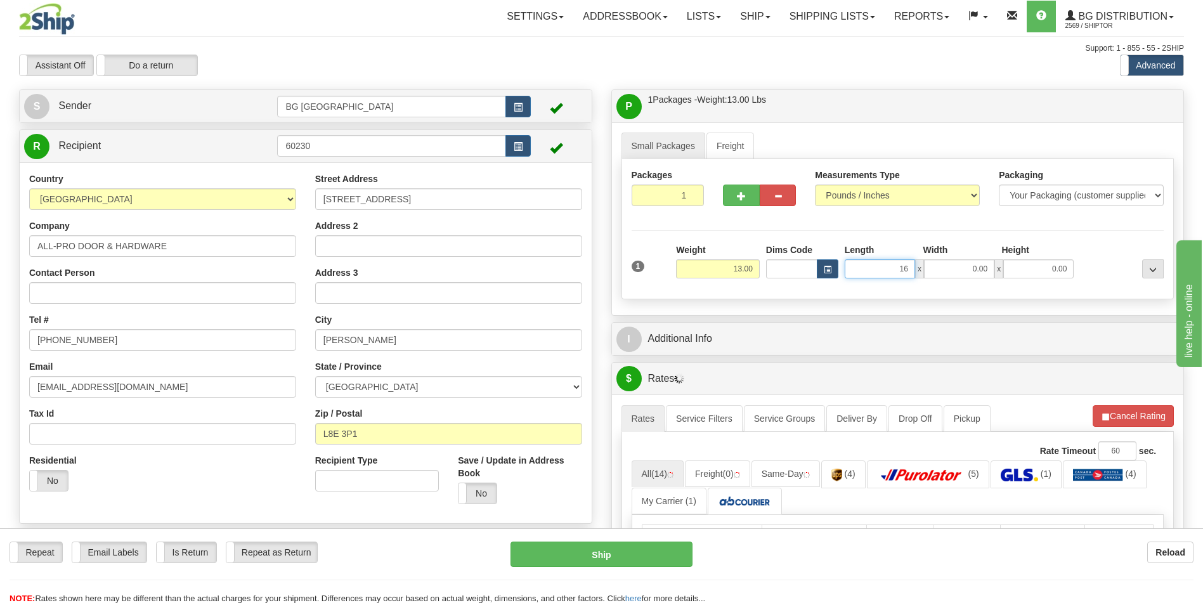
type input "16.00"
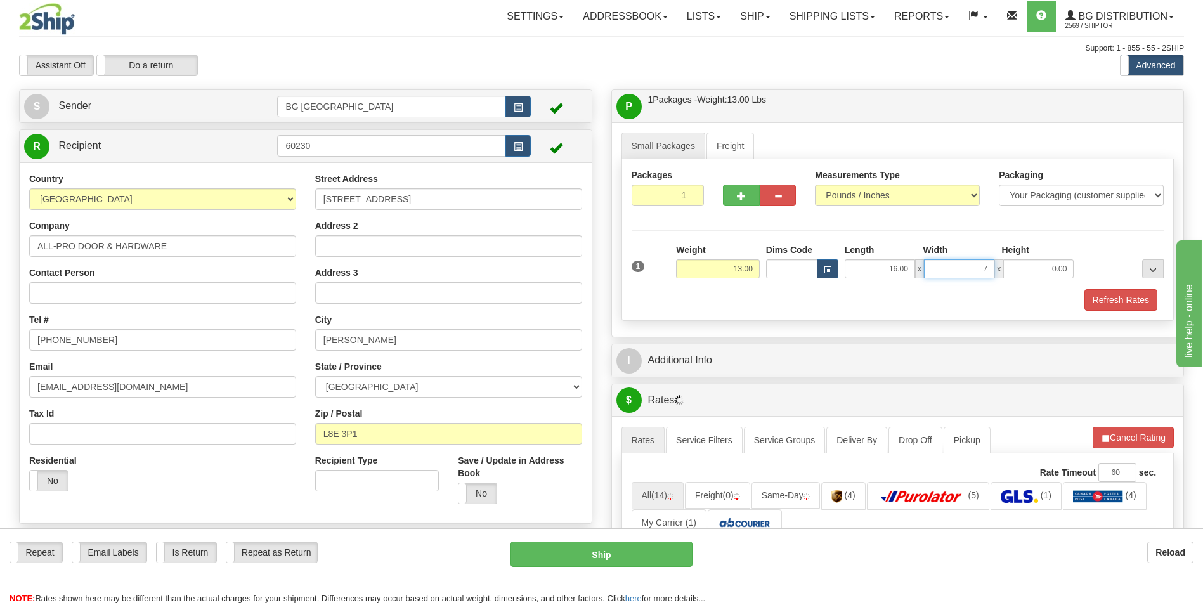
type input "7.00"
type input "5.00"
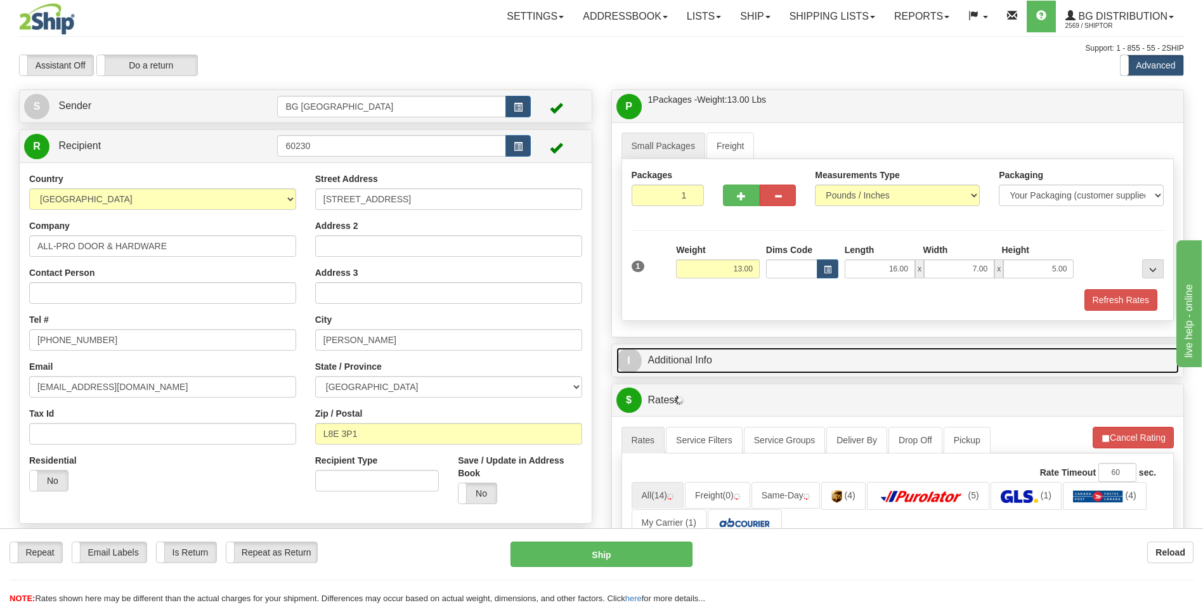
click at [707, 366] on link "I Additional Info" at bounding box center [897, 360] width 563 height 26
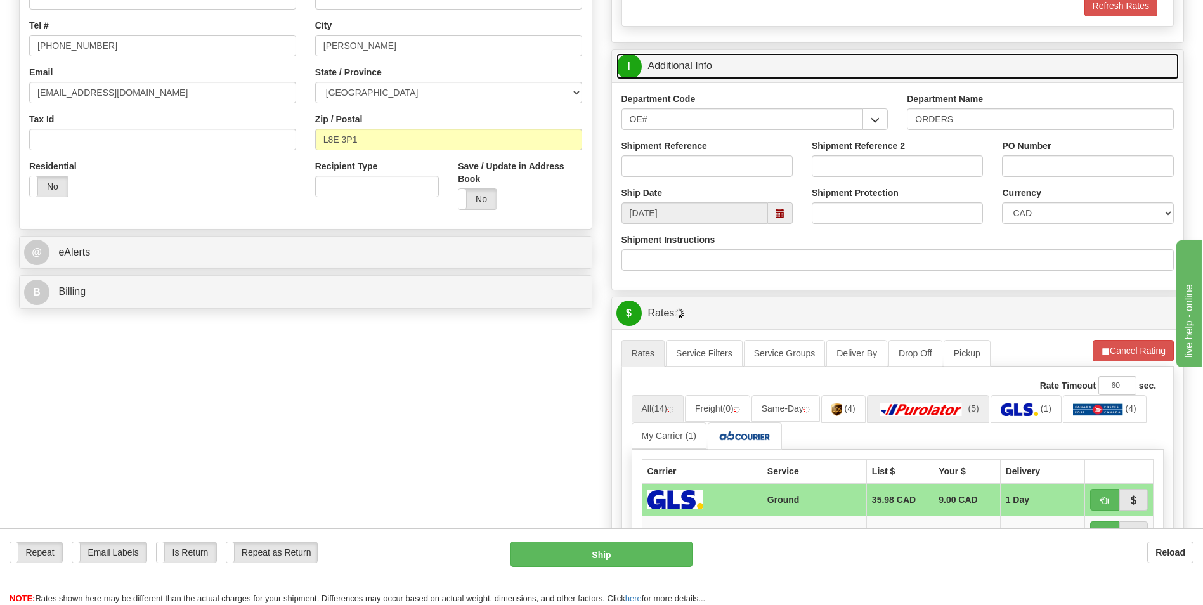
scroll to position [317, 0]
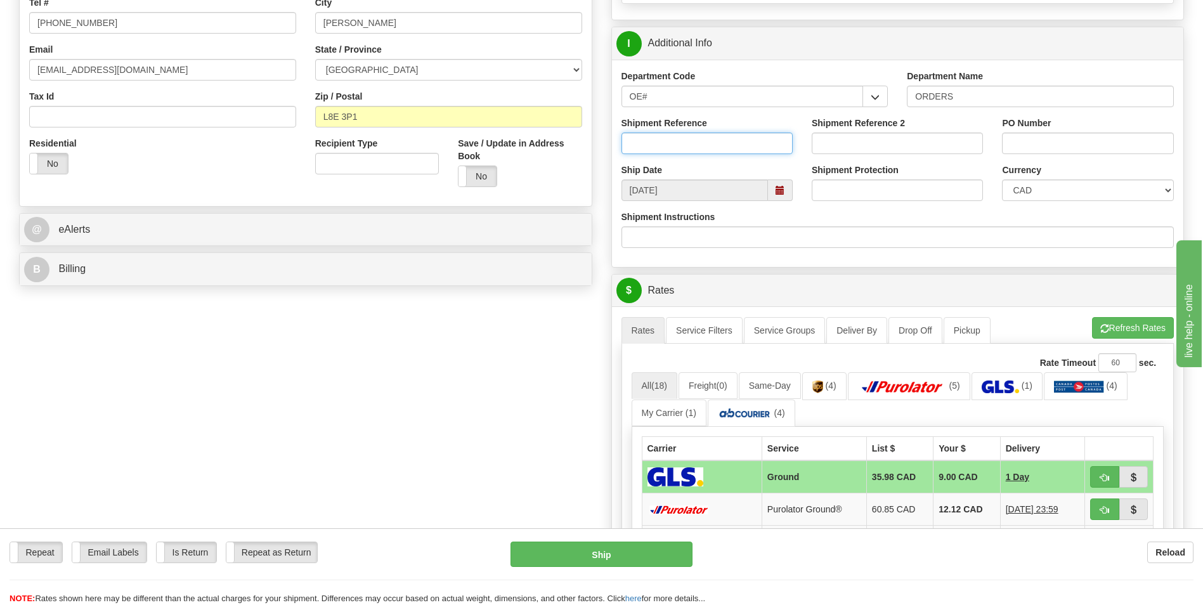
click at [649, 143] on input "Shipment Reference" at bounding box center [706, 144] width 171 height 22
type input "70183849-00"
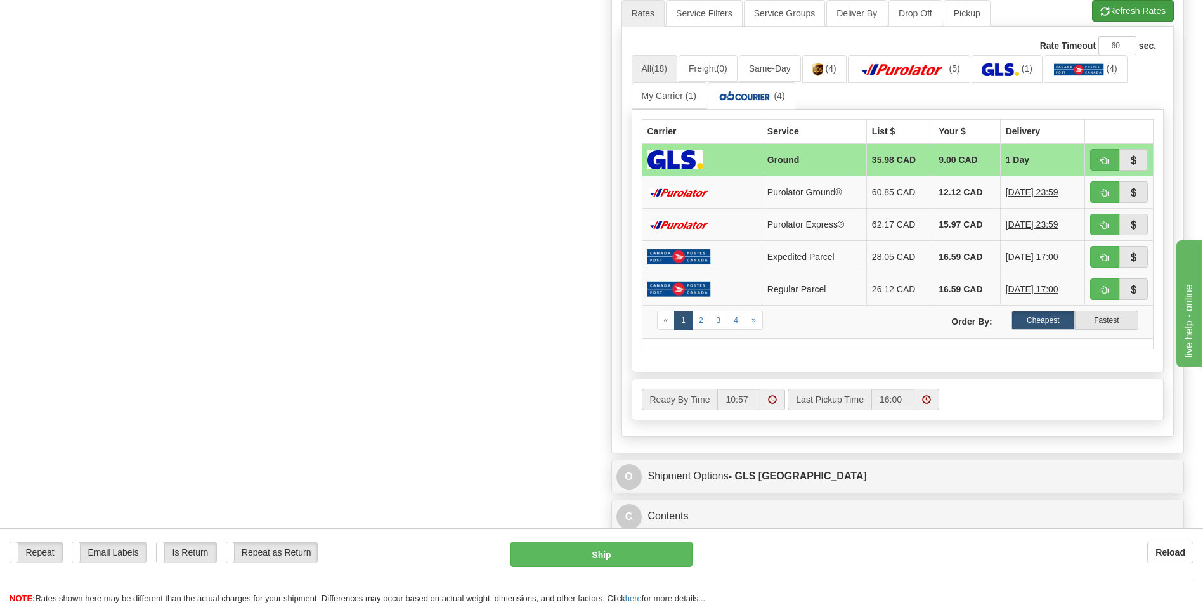
type input "0"
click at [1118, 13] on button "Refresh Rates" at bounding box center [1133, 11] width 82 height 22
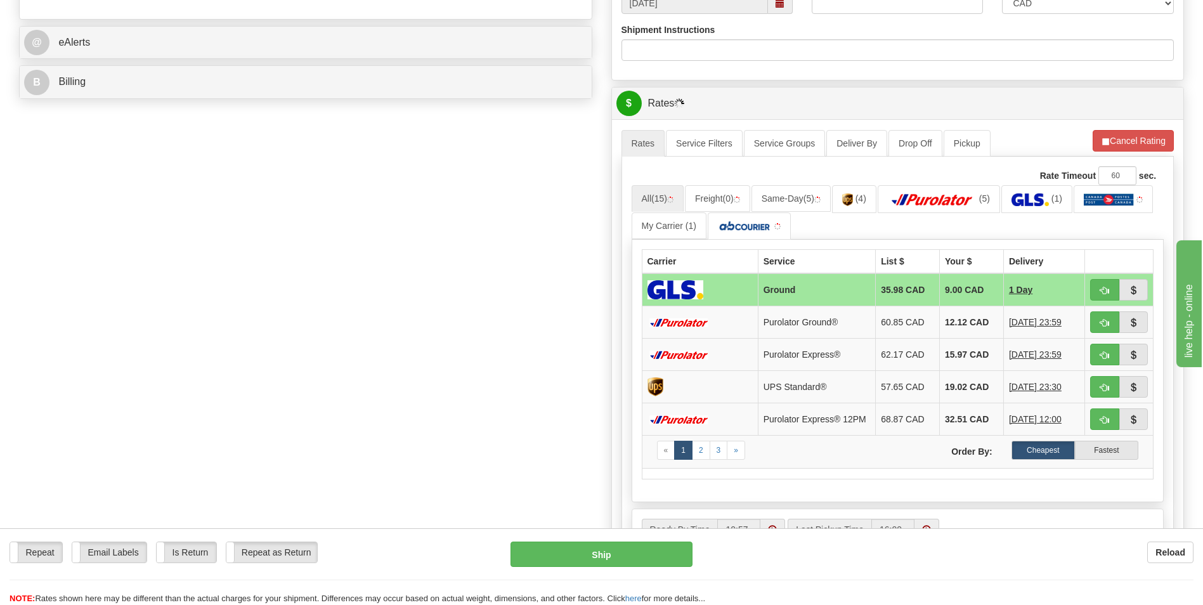
scroll to position [571, 0]
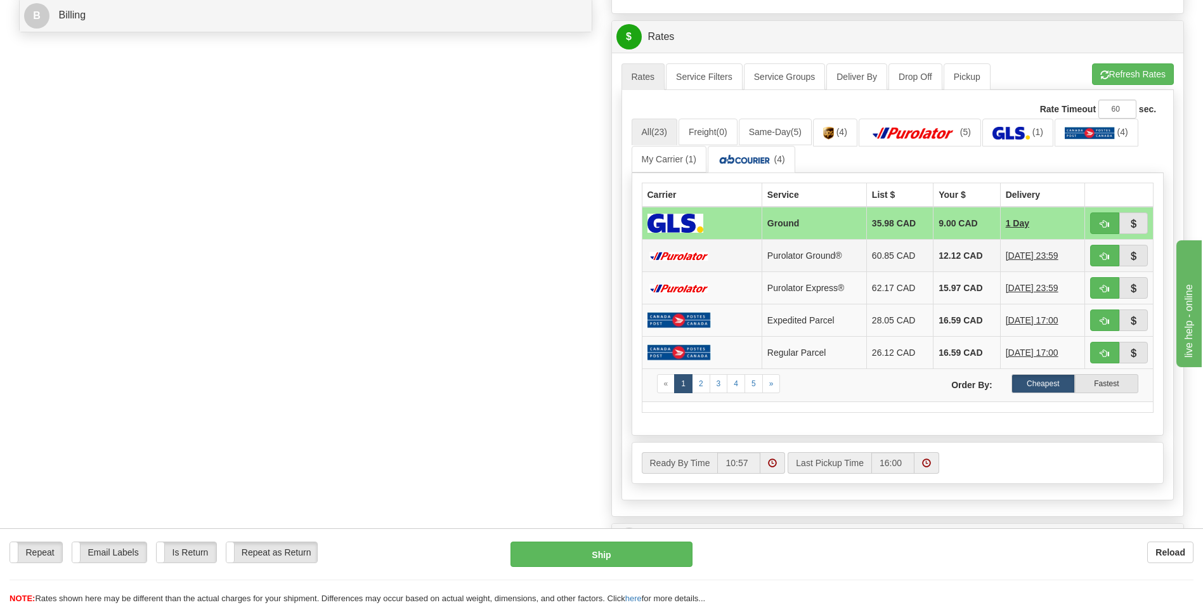
click at [973, 259] on td "12.12 CAD" at bounding box center [966, 256] width 67 height 32
